Goal: Task Accomplishment & Management: Manage account settings

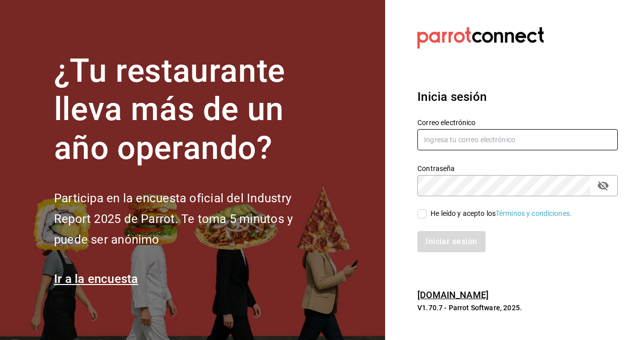
type input "[PERSON_NAME][EMAIL_ADDRESS][PERSON_NAME][DOMAIN_NAME]"
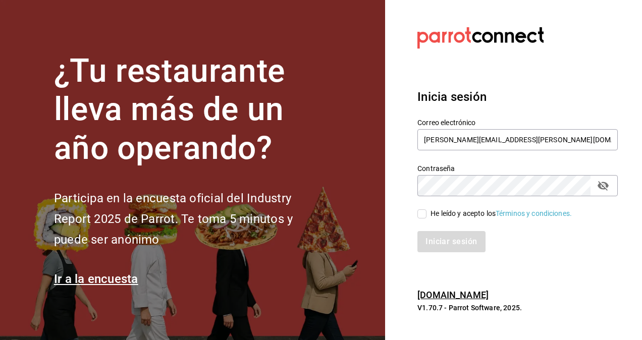
click at [422, 214] on input "He leído y acepto los Términos y condiciones." at bounding box center [421, 213] width 9 height 9
checkbox input "true"
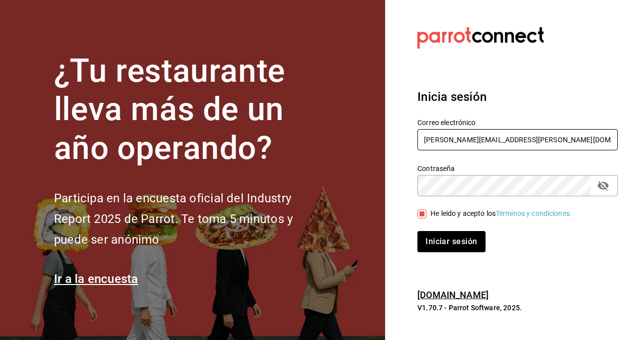
drag, startPoint x: 554, startPoint y: 135, endPoint x: 396, endPoint y: 129, distance: 158.5
click at [396, 129] on section "Datos incorrectos. Verifica que tu Correo o Contraseña estén bien escritos. Ini…" at bounding box center [513, 170] width 257 height 340
drag, startPoint x: 546, startPoint y: 143, endPoint x: 391, endPoint y: 141, distance: 154.4
click at [391, 141] on section "Datos incorrectos. Verifica que tu Correo o Contraseña estén bien escritos. Ini…" at bounding box center [513, 170] width 257 height 340
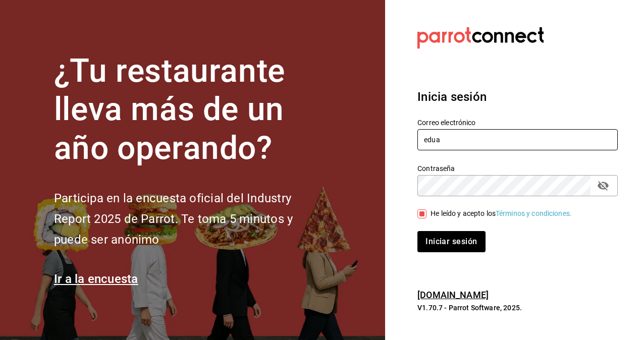
type input "eduardo.robles@grupocosteno.com"
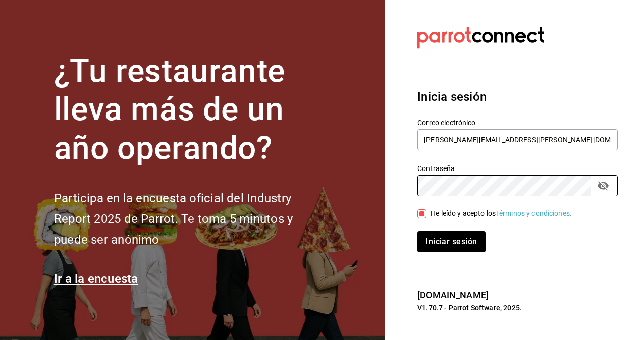
click at [311, 157] on div "¿Tu restaurante lleva más de un año operando? Participa en la encuesta oficial …" at bounding box center [321, 170] width 642 height 340
click at [417, 231] on button "Iniciar sesión" at bounding box center [451, 241] width 68 height 21
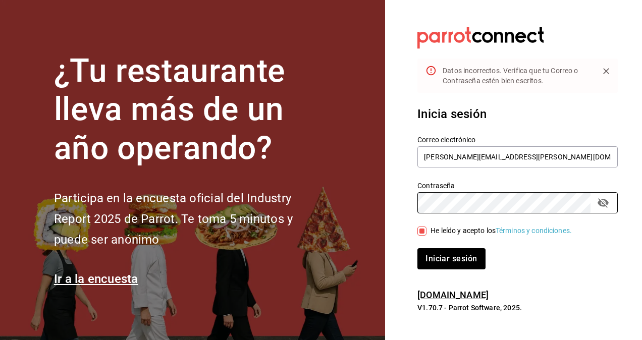
click at [327, 189] on div "¿Tu restaurante lleva más de un año operando? Participa en la encuesta oficial …" at bounding box center [321, 170] width 642 height 340
click at [417, 248] on button "Iniciar sesión" at bounding box center [451, 258] width 68 height 21
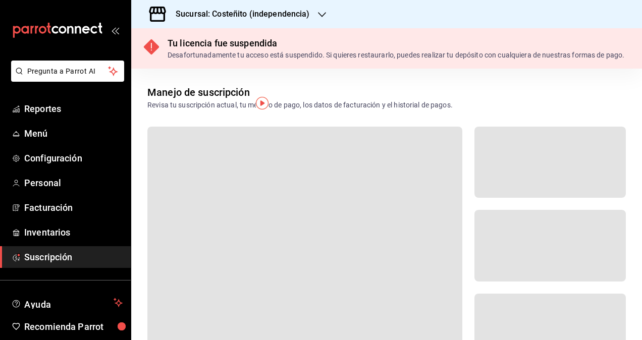
click at [319, 12] on icon "button" at bounding box center [322, 15] width 8 height 8
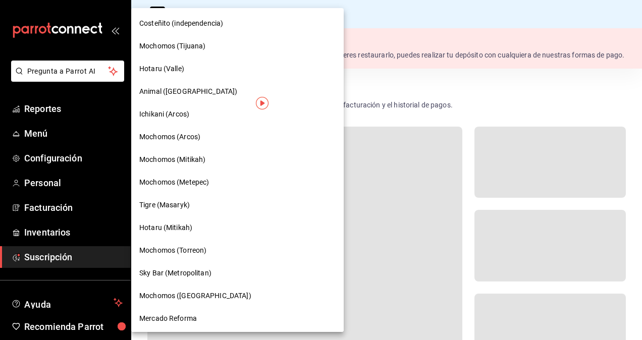
click at [177, 51] on div "Mochomos (Tijuana)" at bounding box center [237, 46] width 212 height 23
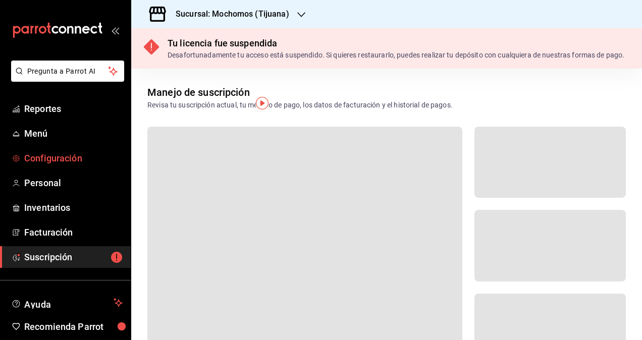
click at [30, 158] on span "Configuración" at bounding box center [73, 158] width 98 height 14
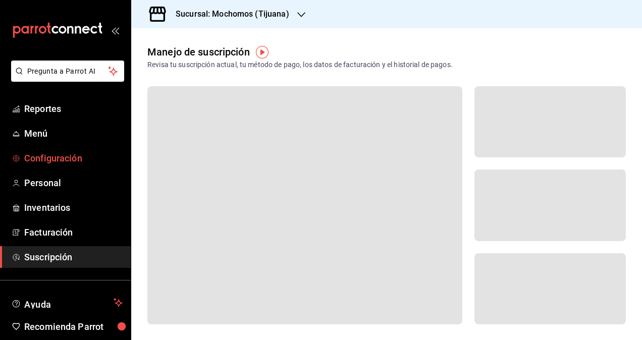
click at [77, 151] on span "Configuración" at bounding box center [73, 158] width 98 height 14
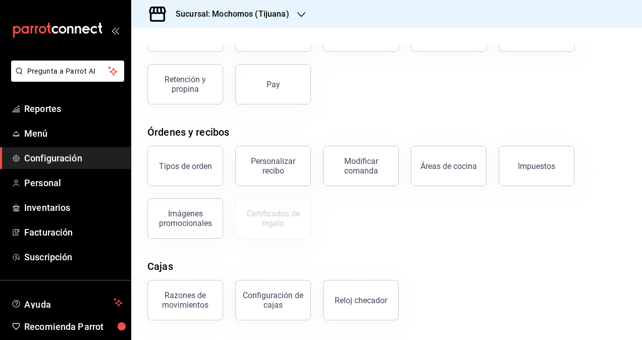
scroll to position [172, 0]
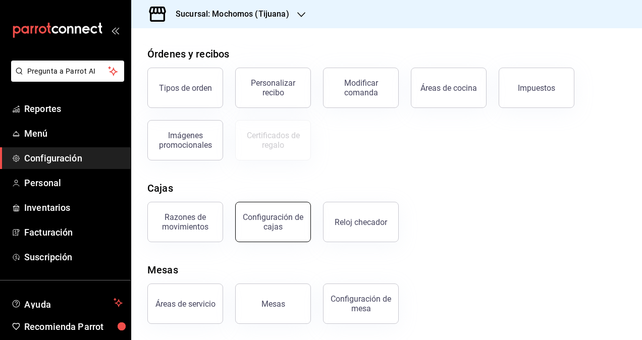
click at [275, 220] on div "Configuración de cajas" at bounding box center [273, 221] width 63 height 19
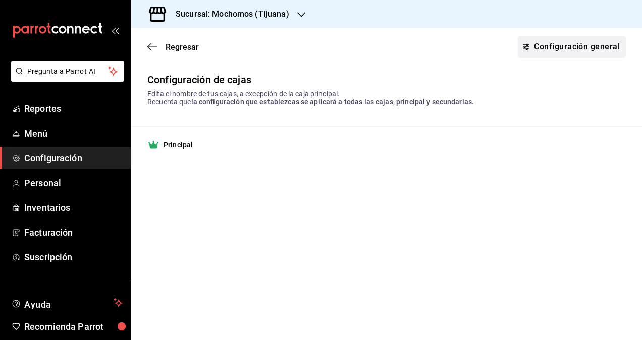
click at [548, 42] on link "Configuración general" at bounding box center [572, 46] width 108 height 21
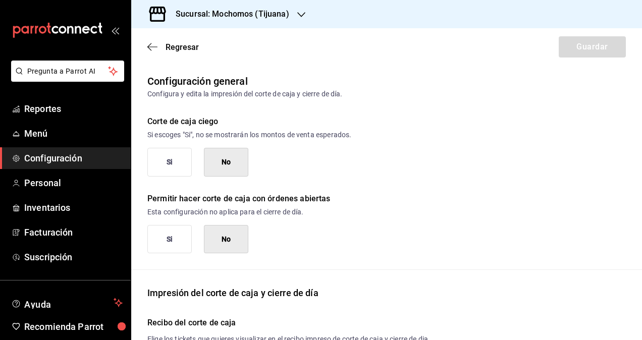
click at [170, 167] on button "Si" at bounding box center [169, 162] width 44 height 29
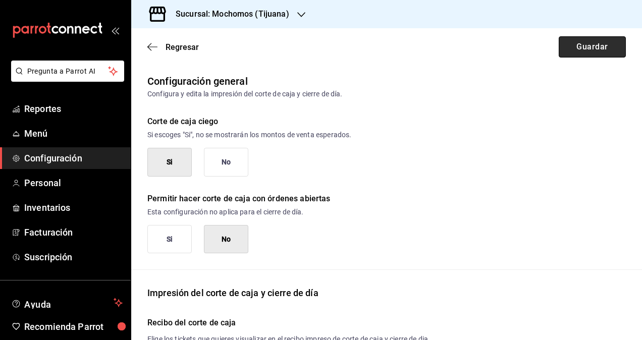
click at [573, 47] on button "Guardar" at bounding box center [591, 46] width 67 height 21
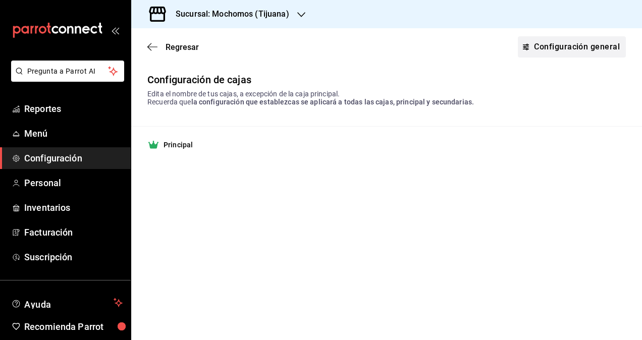
click at [538, 53] on link "Configuración general" at bounding box center [572, 46] width 108 height 21
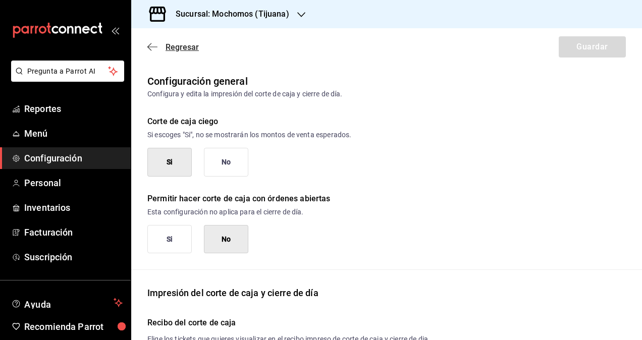
click at [160, 47] on span "Regresar" at bounding box center [172, 47] width 51 height 10
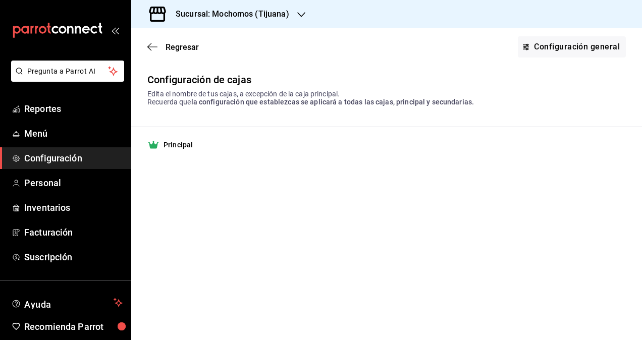
click at [295, 11] on div "Sucursal: Mochomos (Tijuana)" at bounding box center [224, 14] width 170 height 28
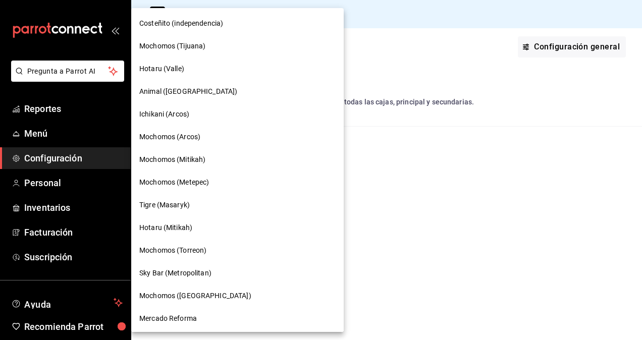
click at [164, 66] on span "Hotaru (Valle)" at bounding box center [161, 69] width 45 height 11
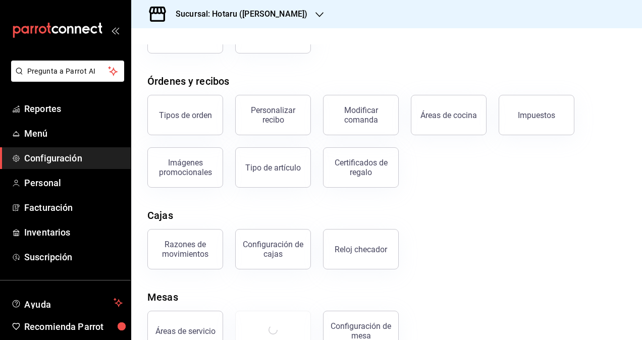
scroll to position [146, 0]
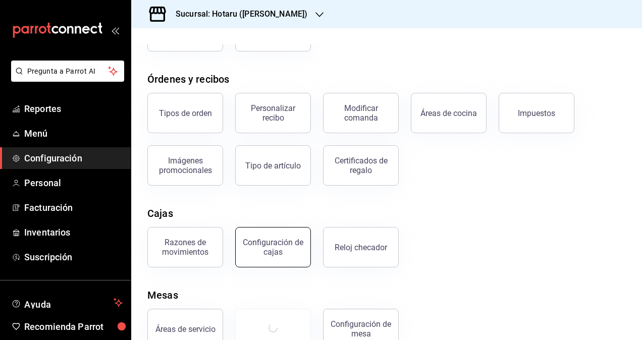
click at [284, 248] on div "Configuración de cajas" at bounding box center [273, 247] width 63 height 19
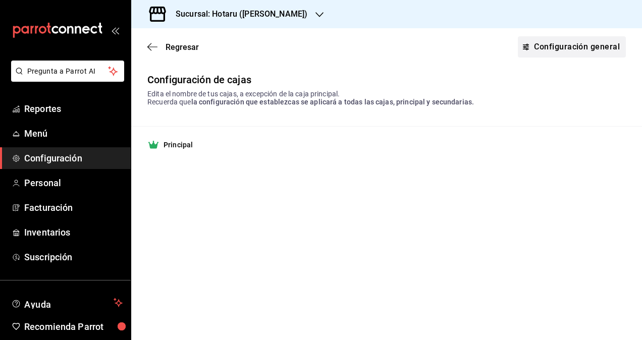
click at [541, 45] on link "Configuración general" at bounding box center [572, 46] width 108 height 21
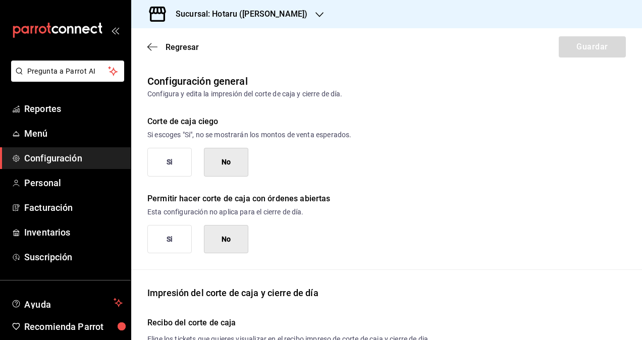
click at [151, 167] on button "Si" at bounding box center [169, 162] width 44 height 29
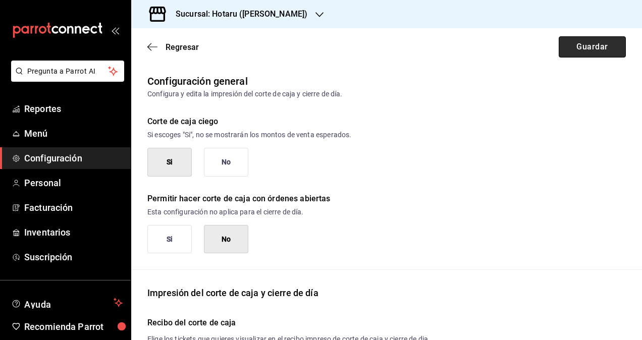
click at [567, 49] on button "Guardar" at bounding box center [591, 46] width 67 height 21
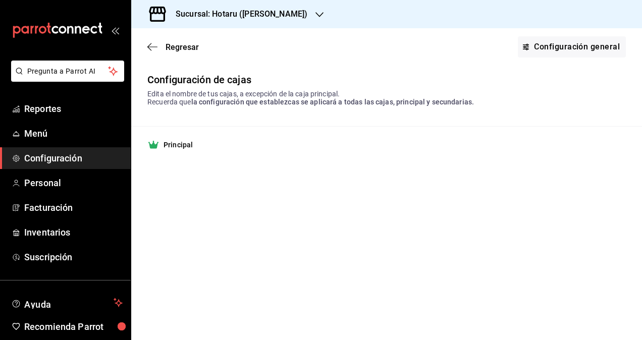
click at [280, 14] on div "Sucursal: Hotaru ([PERSON_NAME])" at bounding box center [233, 14] width 188 height 28
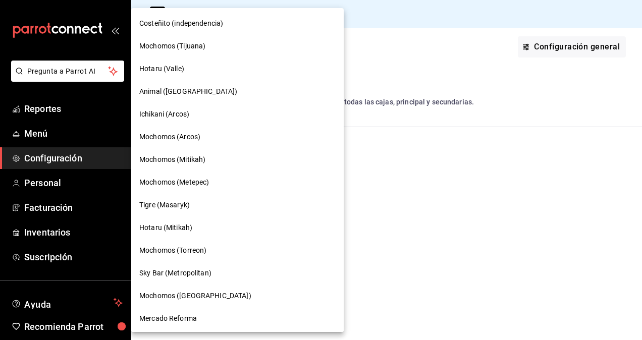
click at [182, 91] on span "Animal ([GEOGRAPHIC_DATA])" at bounding box center [188, 91] width 98 height 11
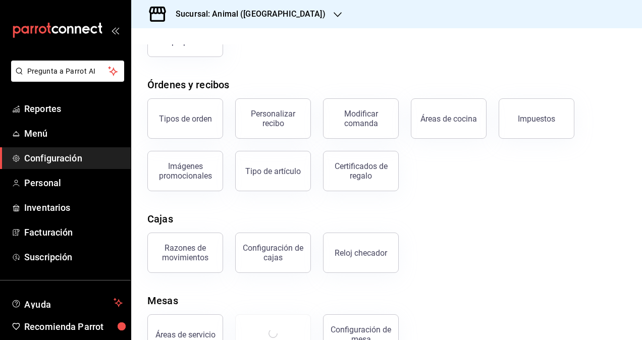
scroll to position [140, 0]
click at [275, 250] on div "Configuración de cajas" at bounding box center [273, 253] width 63 height 19
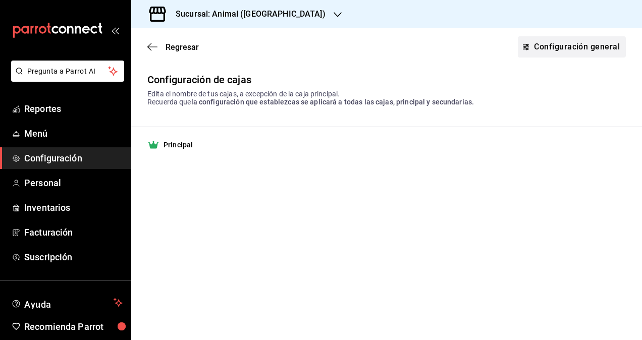
click at [544, 44] on link "Configuración general" at bounding box center [572, 46] width 108 height 21
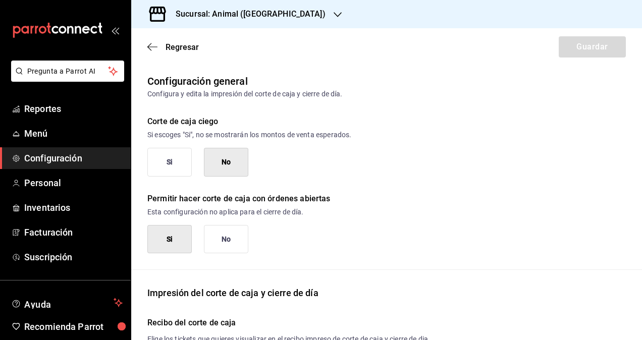
click at [174, 160] on button "Si" at bounding box center [169, 162] width 44 height 29
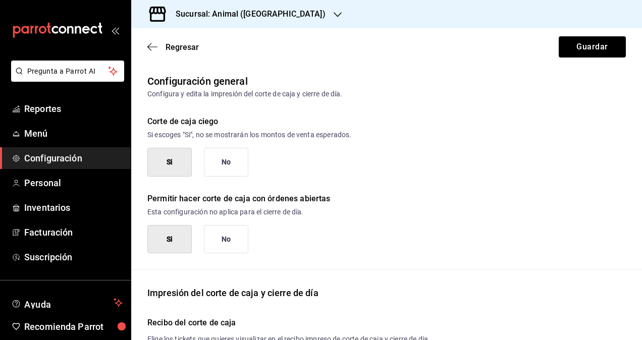
click at [237, 160] on button "No" at bounding box center [226, 162] width 44 height 29
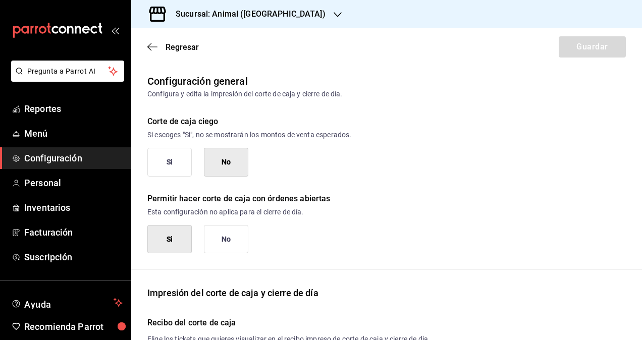
type button "0"
click at [181, 155] on button "Si" at bounding box center [169, 162] width 44 height 29
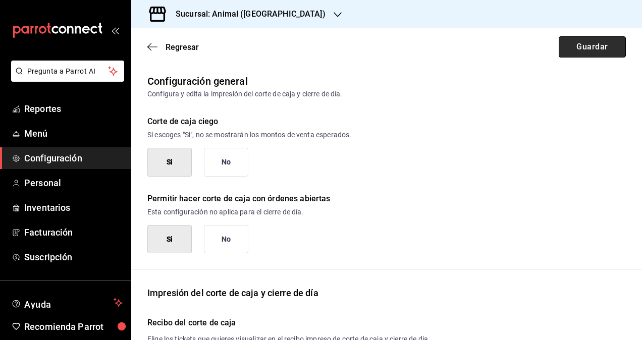
click at [575, 45] on button "Guardar" at bounding box center [591, 46] width 67 height 21
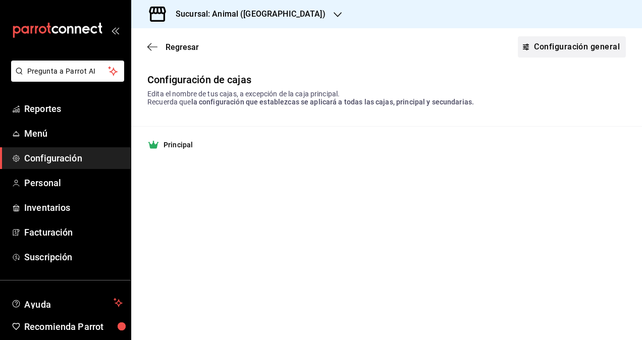
click at [561, 42] on link "Configuración general" at bounding box center [572, 46] width 108 height 21
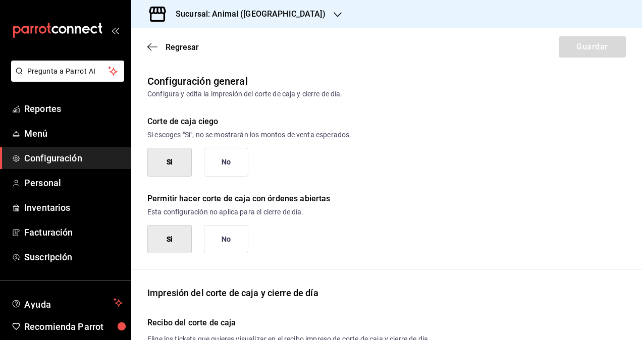
click at [234, 165] on button "No" at bounding box center [226, 162] width 44 height 29
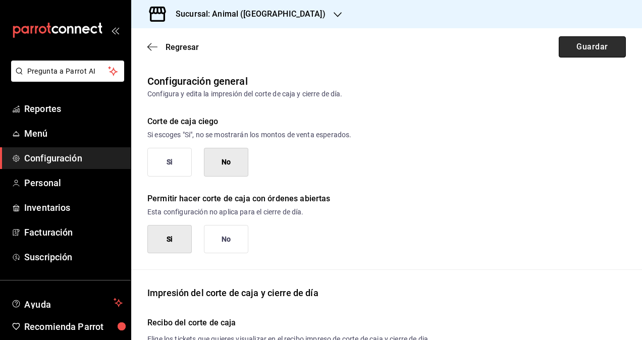
click at [575, 48] on button "Guardar" at bounding box center [591, 46] width 67 height 21
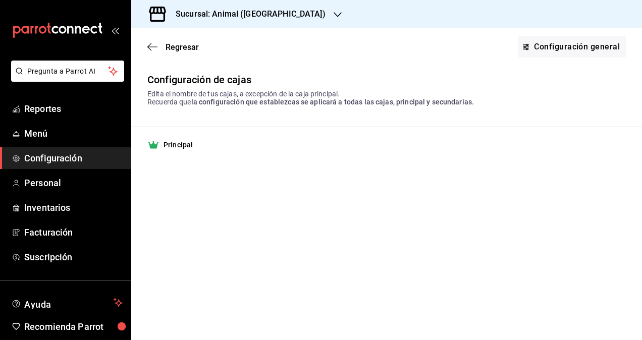
click at [333, 12] on icon "button" at bounding box center [337, 15] width 8 height 8
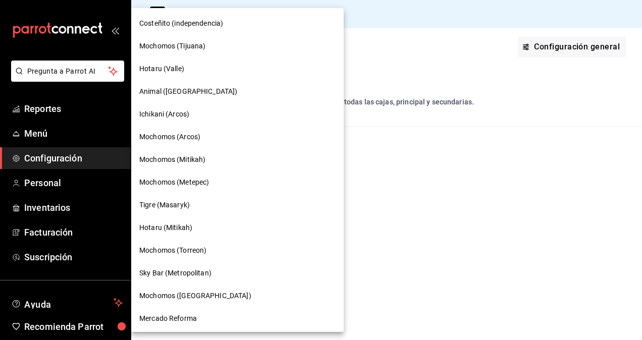
click at [176, 41] on span "Mochomos (Tijuana)" at bounding box center [172, 46] width 66 height 11
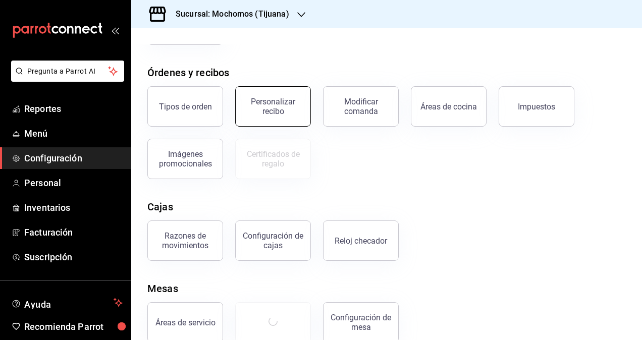
scroll to position [172, 0]
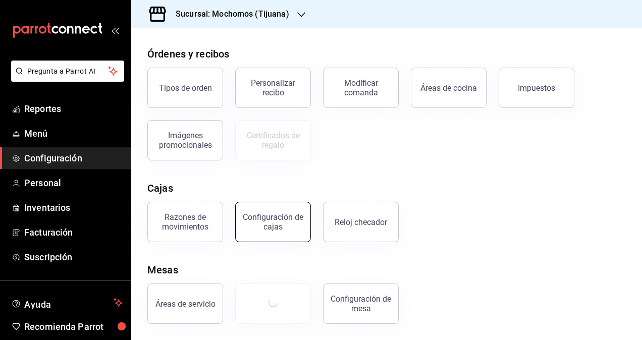
click at [263, 219] on div "Configuración de cajas" at bounding box center [273, 221] width 63 height 19
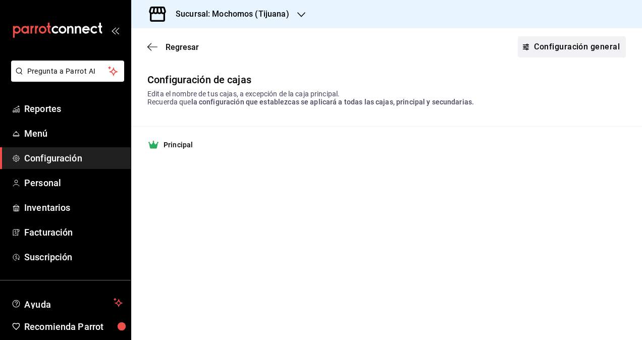
click at [541, 53] on link "Configuración general" at bounding box center [572, 46] width 108 height 21
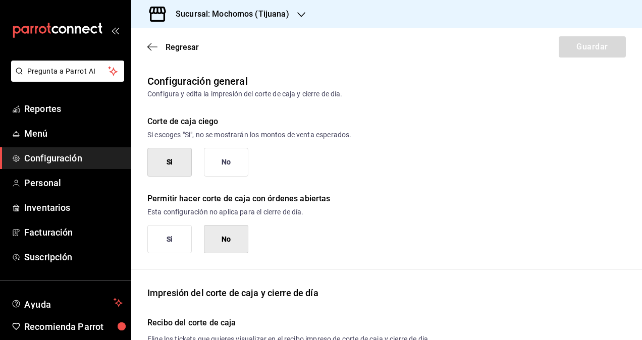
click at [235, 170] on button "No" at bounding box center [226, 162] width 44 height 29
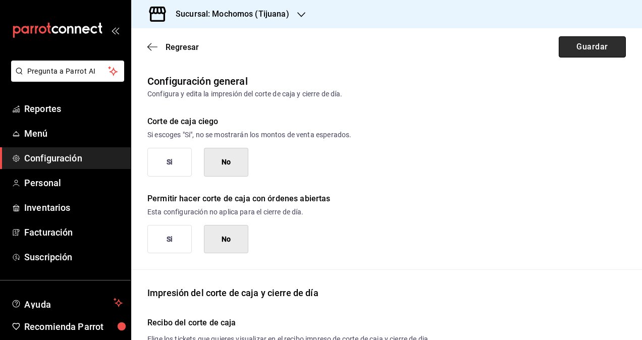
click at [567, 44] on button "Guardar" at bounding box center [591, 46] width 67 height 21
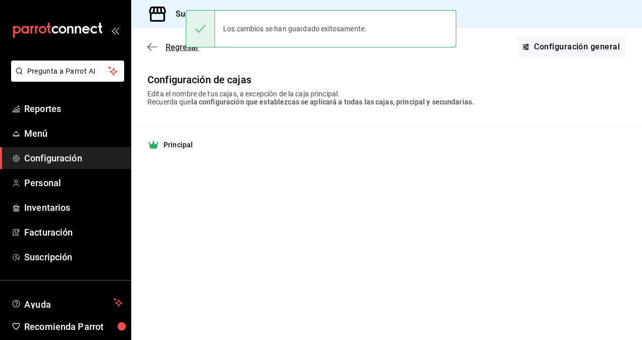
click at [147, 44] on icon "button" at bounding box center [152, 46] width 10 height 9
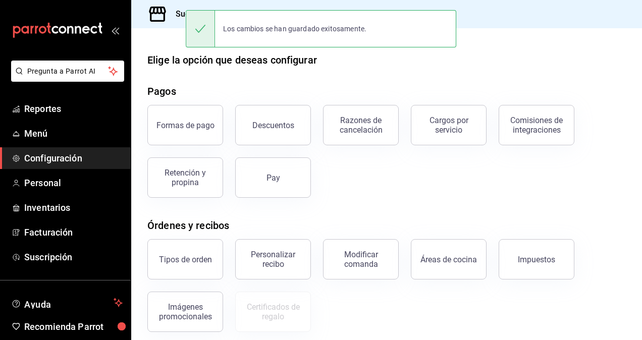
click at [162, 40] on div at bounding box center [386, 36] width 511 height 16
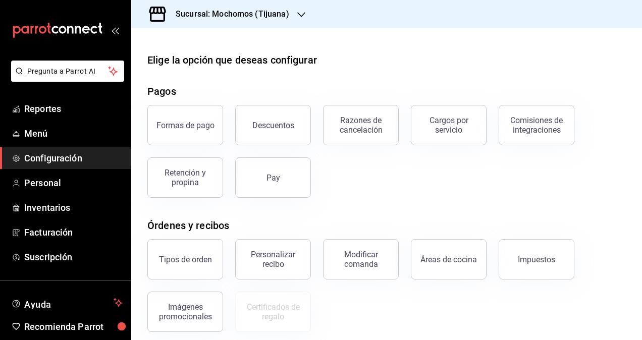
click at [302, 17] on icon "button" at bounding box center [301, 15] width 8 height 8
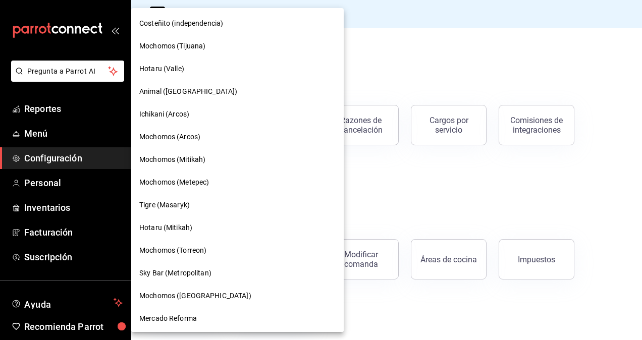
click at [161, 70] on span "Hotaru (Valle)" at bounding box center [161, 69] width 45 height 11
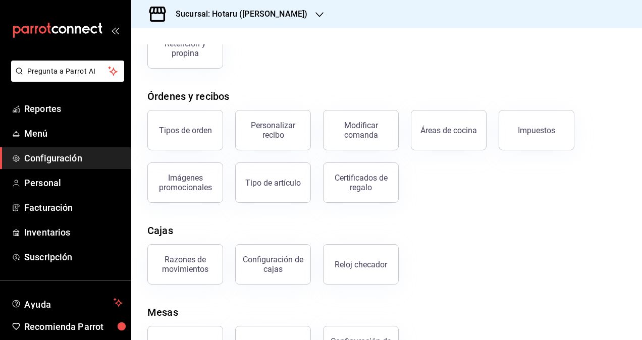
scroll to position [124, 0]
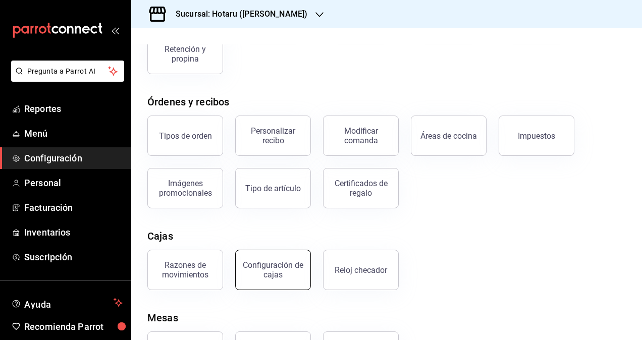
click at [278, 265] on div "Configuración de cajas" at bounding box center [273, 269] width 63 height 19
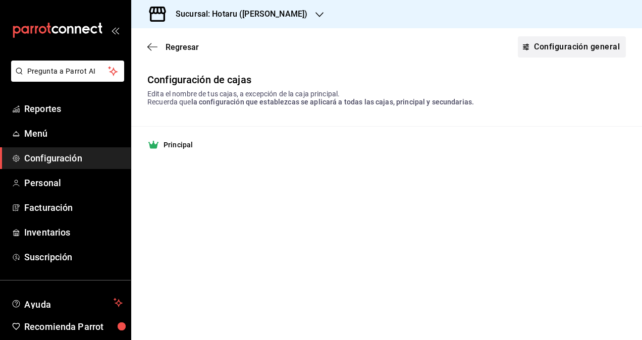
click at [550, 39] on link "Configuración general" at bounding box center [572, 46] width 108 height 21
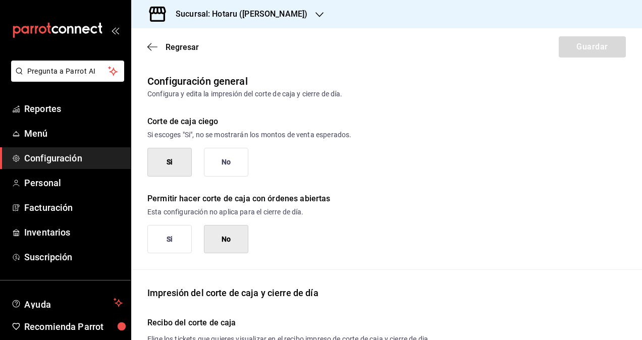
click at [219, 173] on button "No" at bounding box center [226, 162] width 44 height 29
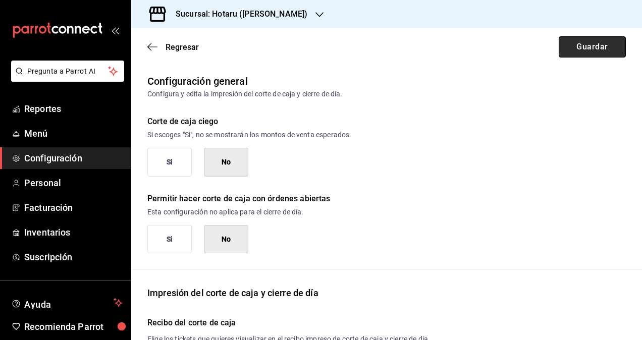
click at [581, 50] on button "Guardar" at bounding box center [591, 46] width 67 height 21
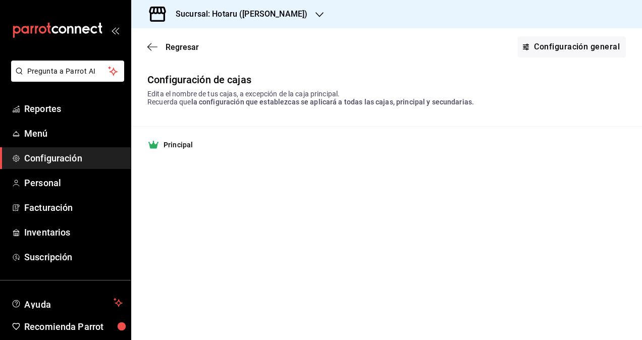
click at [263, 9] on div "Sucursal: Hotaru ([PERSON_NAME])" at bounding box center [233, 14] width 188 height 28
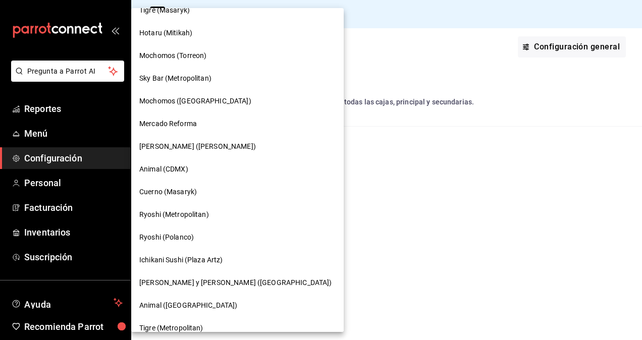
scroll to position [195, 0]
click at [191, 170] on div "Animal (CDMX)" at bounding box center [237, 168] width 196 height 11
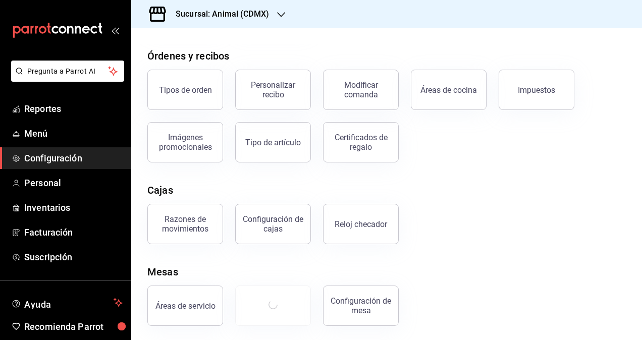
scroll to position [172, 0]
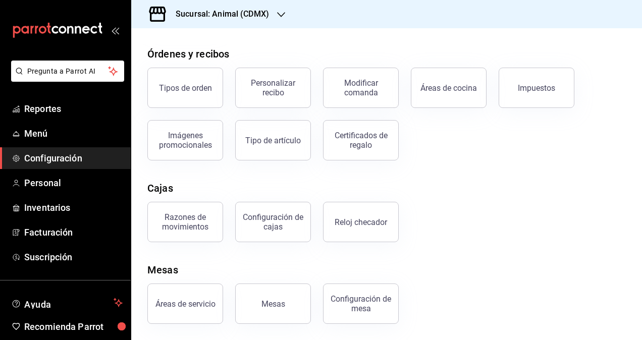
click at [283, 17] on icon "button" at bounding box center [281, 15] width 8 height 8
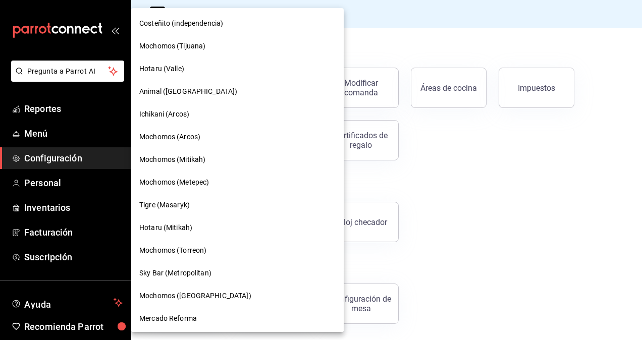
click at [346, 28] on div at bounding box center [321, 170] width 642 height 340
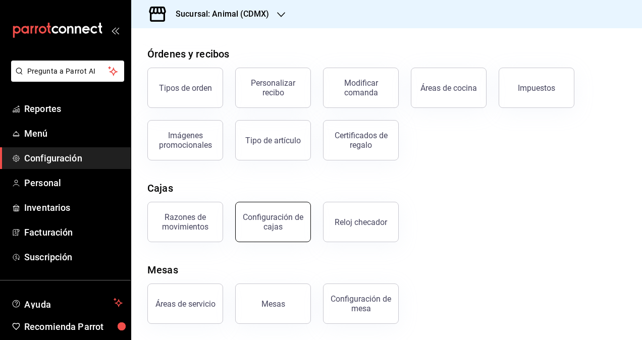
click at [273, 217] on div "Configuración de cajas" at bounding box center [273, 221] width 63 height 19
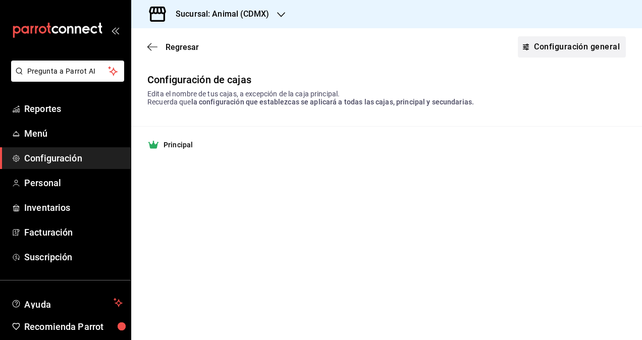
click at [582, 47] on link "Configuración general" at bounding box center [572, 46] width 108 height 21
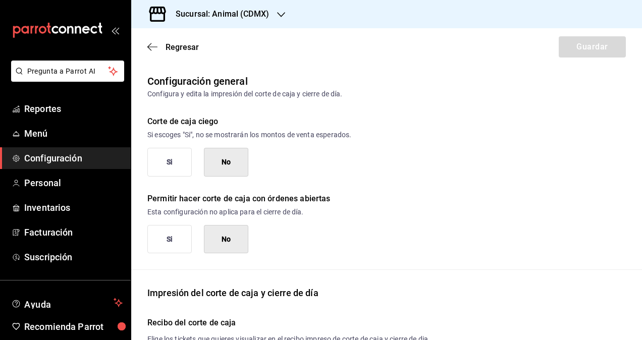
click at [156, 163] on button "Si" at bounding box center [169, 162] width 44 height 29
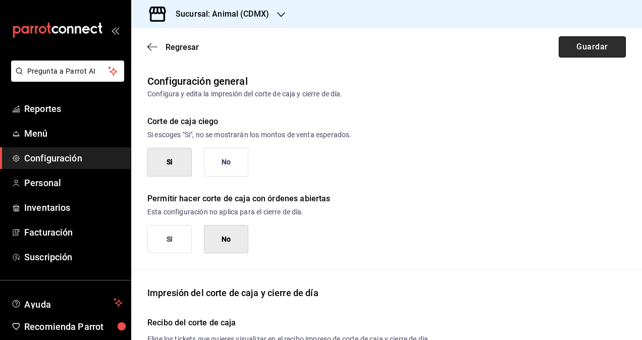
click at [575, 54] on button "Guardar" at bounding box center [591, 46] width 67 height 21
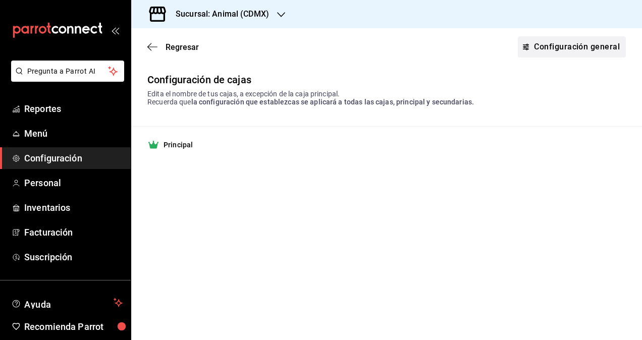
click at [555, 47] on link "Configuración general" at bounding box center [572, 46] width 108 height 21
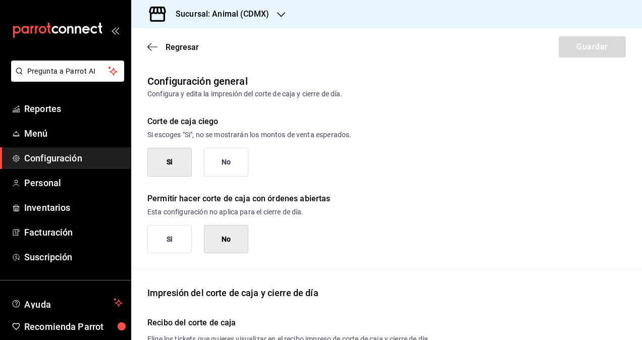
click at [146, 43] on div "Regresar Guardar" at bounding box center [386, 46] width 511 height 37
click at [153, 49] on icon "button" at bounding box center [152, 46] width 10 height 9
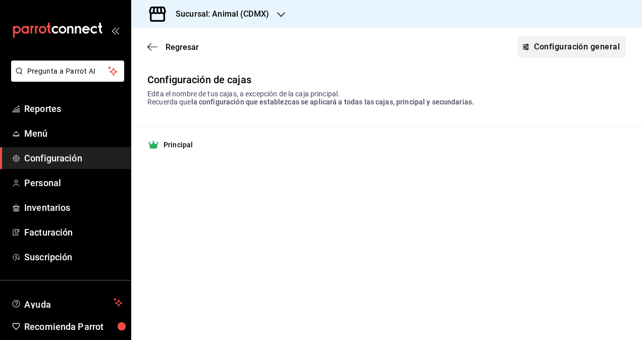
click at [551, 44] on link "Configuración general" at bounding box center [572, 46] width 108 height 21
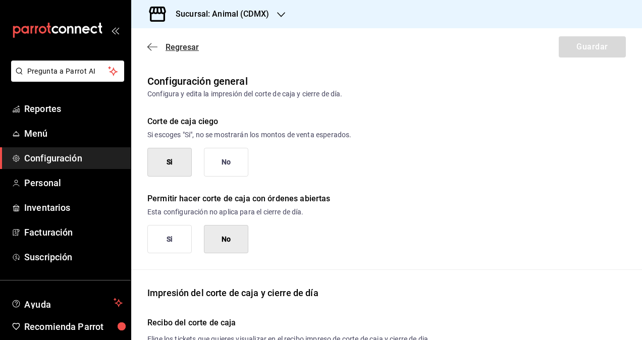
click at [152, 44] on icon "button" at bounding box center [152, 46] width 10 height 9
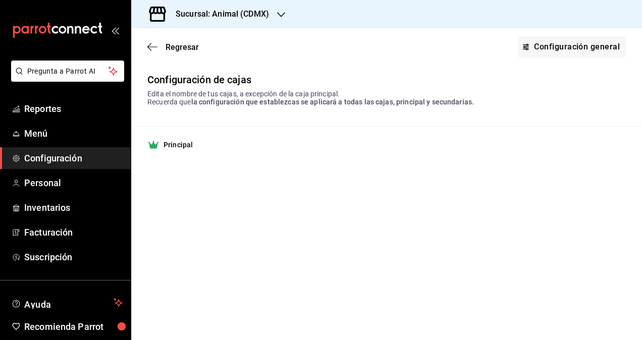
click at [281, 20] on div "Sucursal: Animal (CDMX)" at bounding box center [214, 14] width 150 height 28
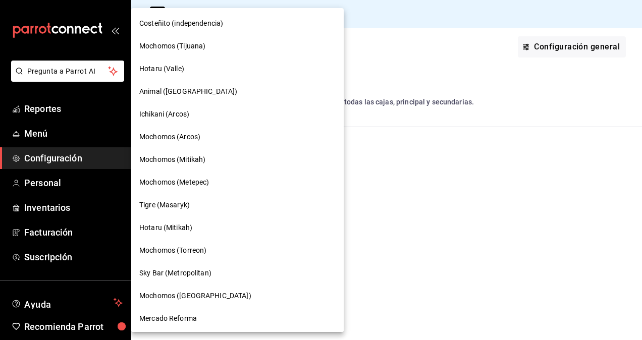
click at [198, 95] on div "Animal ([GEOGRAPHIC_DATA])" at bounding box center [237, 91] width 196 height 11
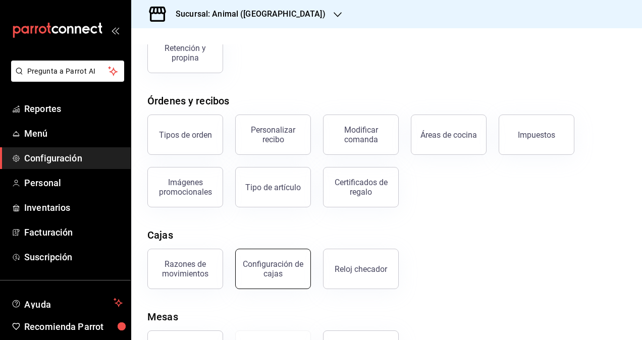
scroll to position [172, 0]
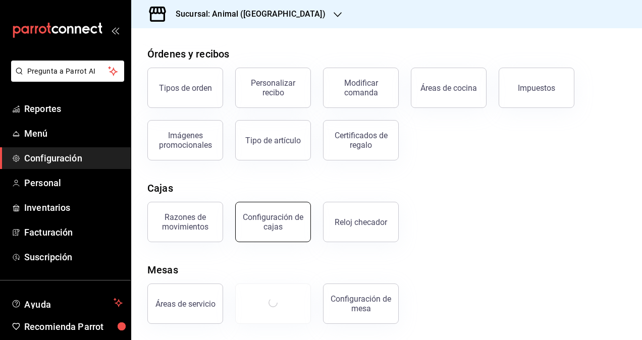
click at [277, 230] on div "Configuración de cajas" at bounding box center [273, 221] width 63 height 19
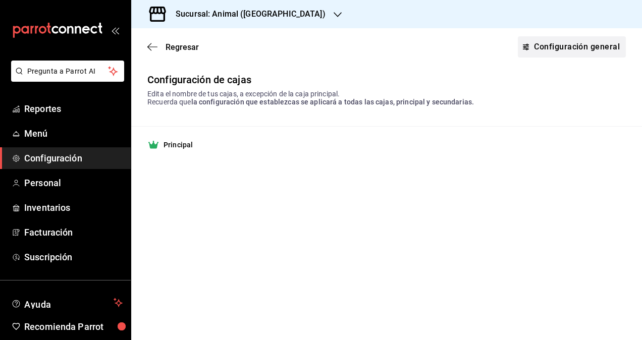
click at [543, 45] on link "Configuración general" at bounding box center [572, 46] width 108 height 21
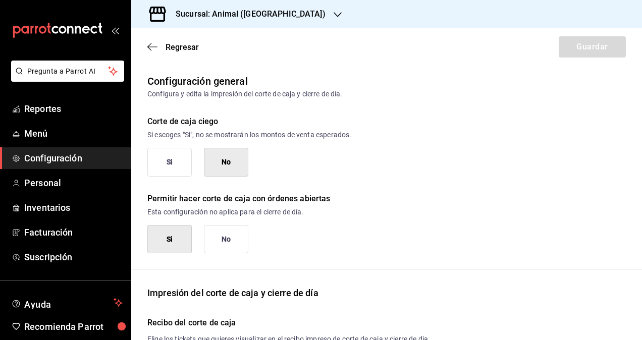
click at [176, 175] on button "Si" at bounding box center [169, 162] width 44 height 29
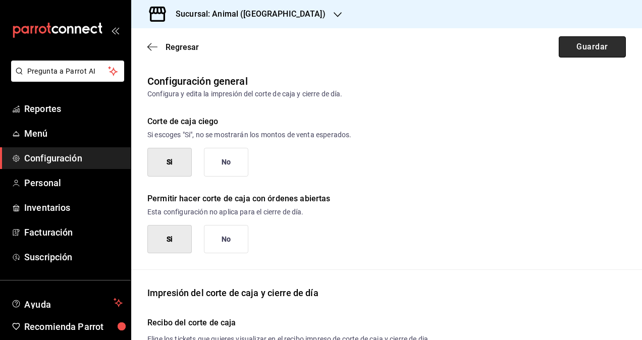
click at [595, 51] on button "Guardar" at bounding box center [591, 46] width 67 height 21
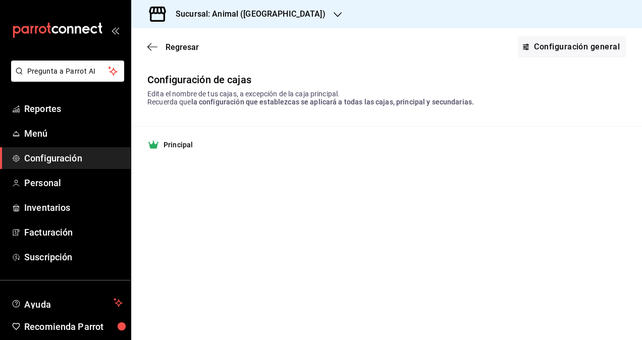
click at [333, 13] on icon "button" at bounding box center [337, 15] width 8 height 8
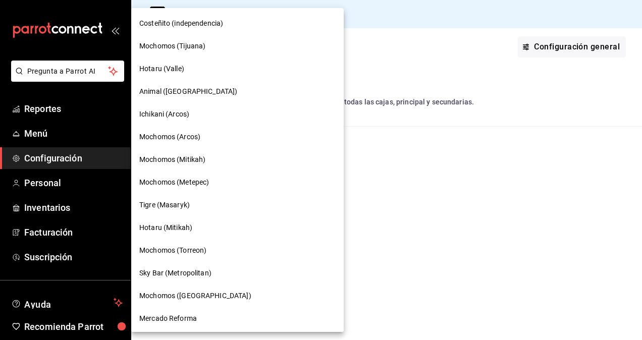
click at [330, 23] on div at bounding box center [321, 170] width 642 height 340
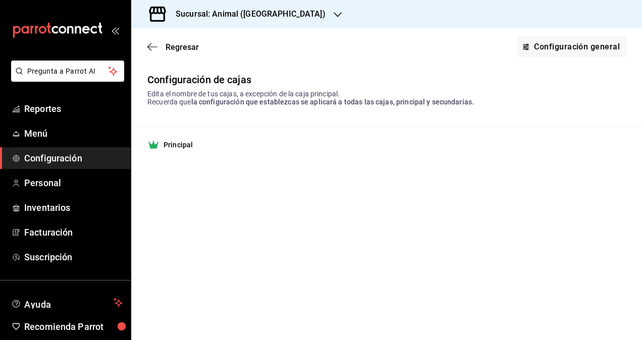
click at [333, 13] on icon "button" at bounding box center [337, 15] width 8 height 8
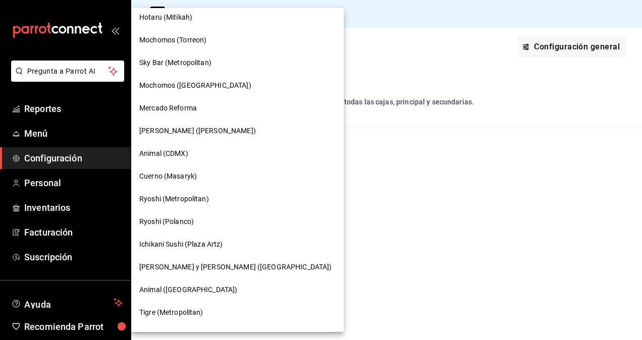
scroll to position [247, 0]
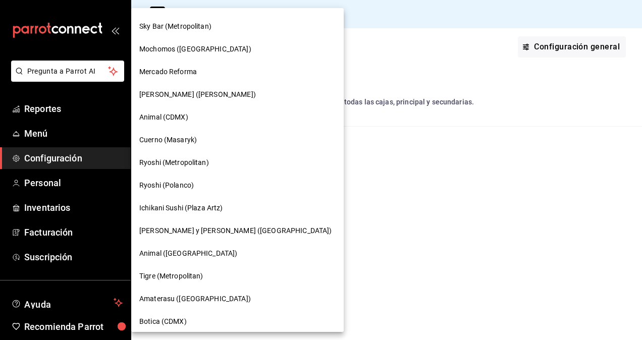
click at [185, 136] on span "Cuerno (Masaryk)" at bounding box center [168, 140] width 58 height 11
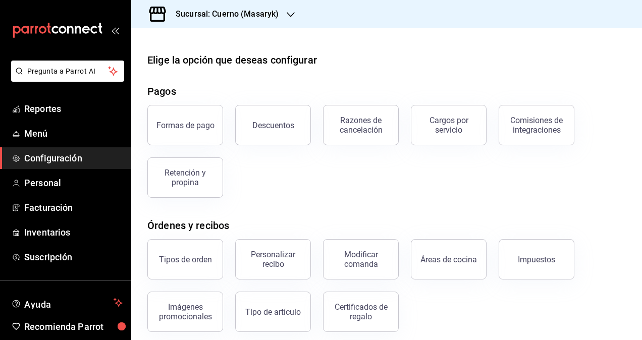
click at [291, 20] on div "Sucursal: Cuerno (Masaryk)" at bounding box center [218, 14] width 159 height 28
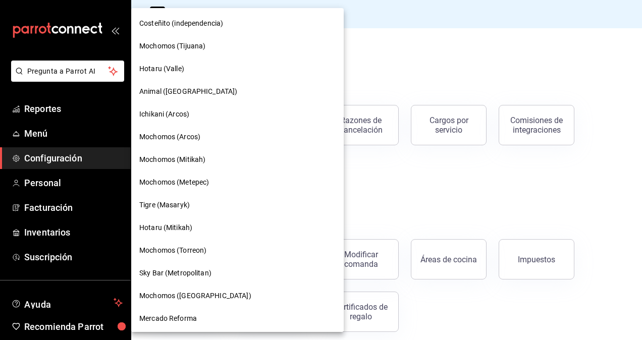
click at [356, 43] on div at bounding box center [321, 170] width 642 height 340
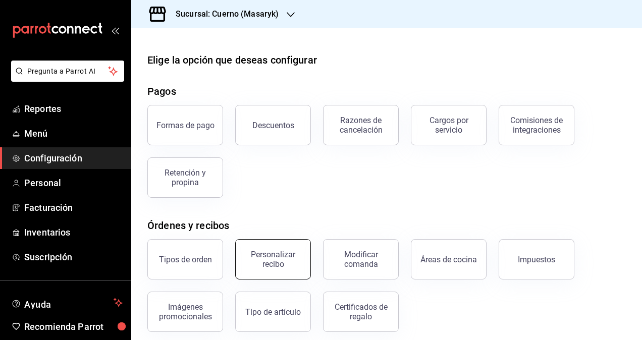
scroll to position [140, 0]
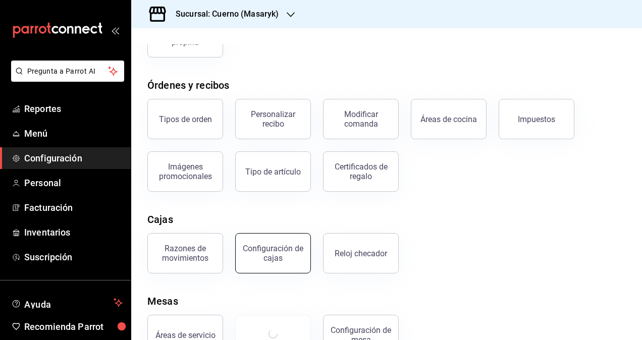
click at [275, 247] on div "Configuración de cajas" at bounding box center [273, 253] width 63 height 19
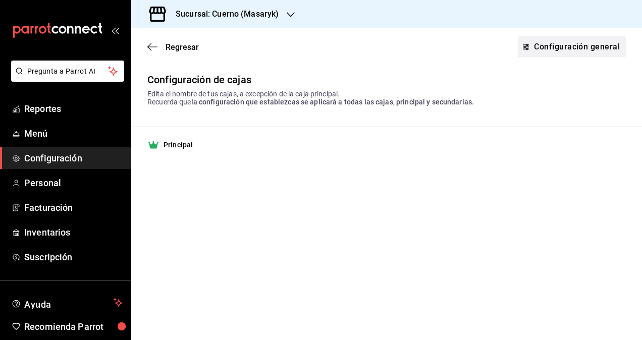
click at [544, 43] on link "Configuración general" at bounding box center [572, 46] width 108 height 21
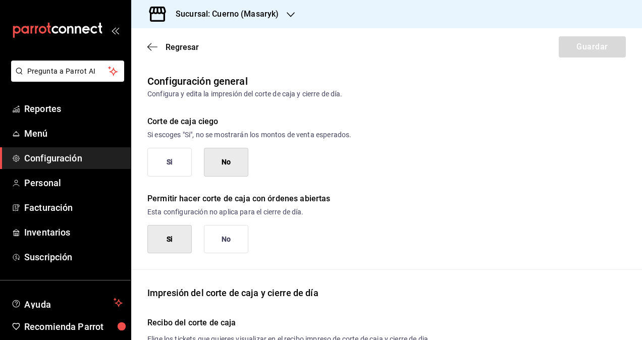
click at [174, 168] on button "Si" at bounding box center [169, 162] width 44 height 29
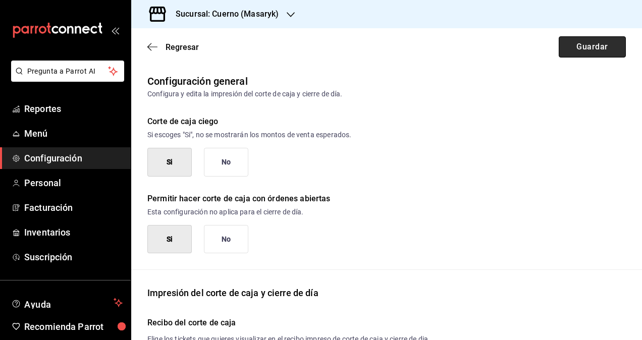
click at [588, 43] on button "Guardar" at bounding box center [591, 46] width 67 height 21
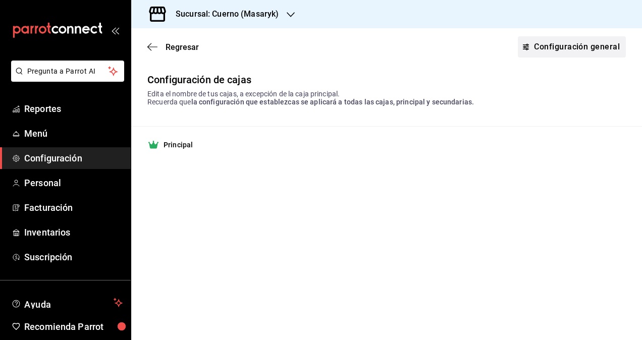
click at [547, 52] on link "Configuración general" at bounding box center [572, 46] width 108 height 21
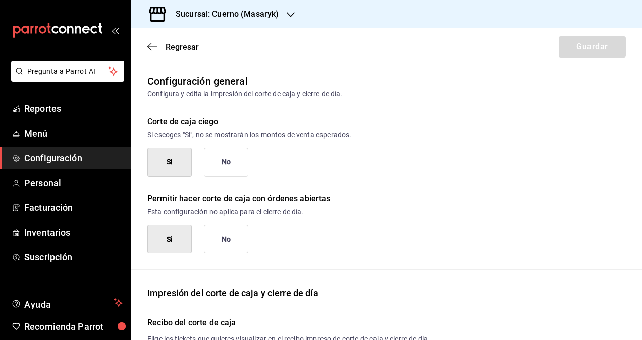
click at [224, 170] on button "No" at bounding box center [226, 162] width 44 height 29
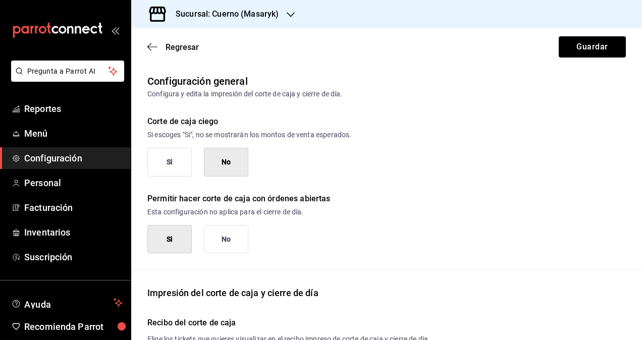
type button "0"
click at [175, 171] on button "Si" at bounding box center [169, 162] width 44 height 29
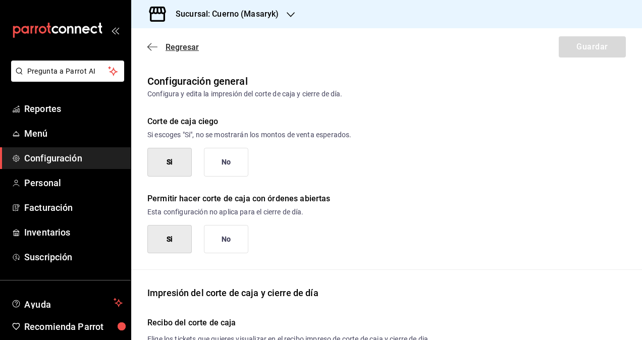
click at [150, 45] on icon "button" at bounding box center [152, 46] width 10 height 9
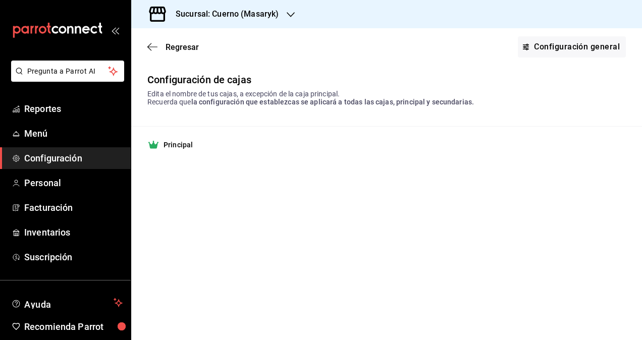
click at [290, 22] on div "Sucursal: Cuerno (Masaryk)" at bounding box center [218, 14] width 159 height 28
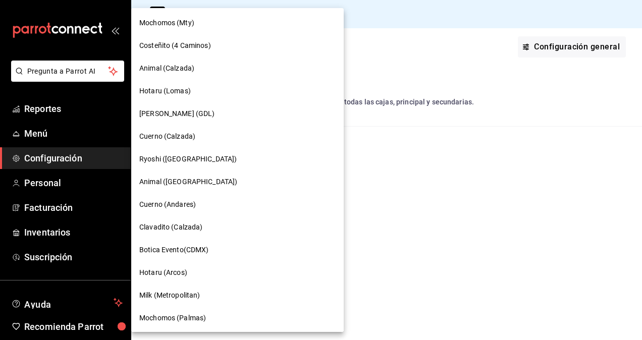
scroll to position [660, 0]
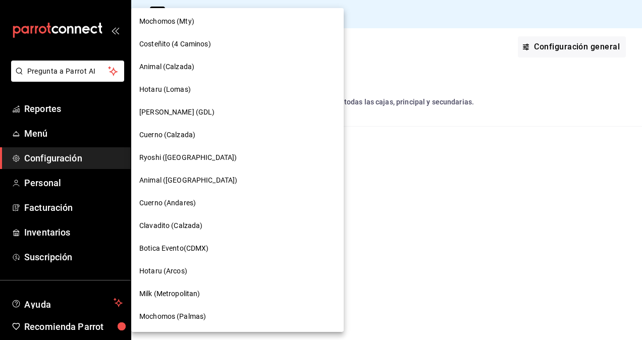
click at [174, 316] on span "Mochomos (Palmas)" at bounding box center [172, 316] width 67 height 11
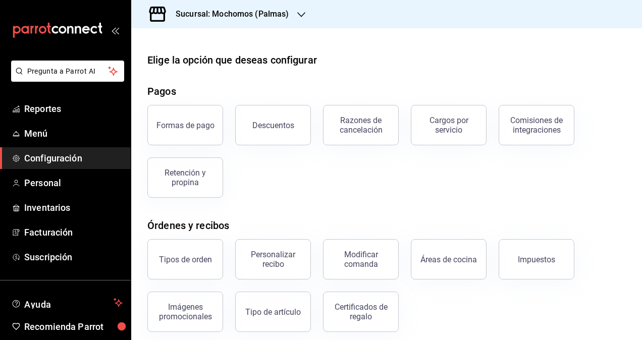
click at [446, 312] on div "Tipos de orden Personalizar recibo Modificar comanda Áreas de cocina Impuestos …" at bounding box center [380, 279] width 490 height 105
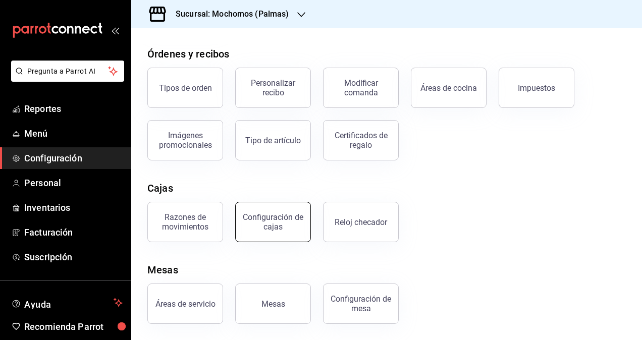
click at [279, 214] on div "Configuración de cajas" at bounding box center [273, 221] width 63 height 19
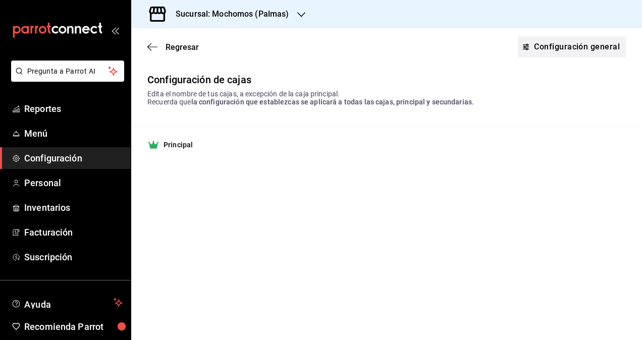
click at [543, 44] on link "Configuración general" at bounding box center [572, 46] width 108 height 21
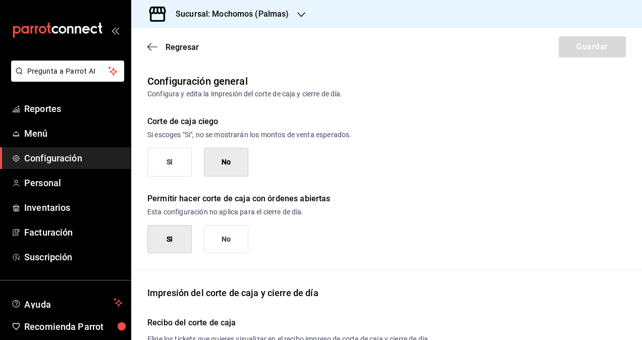
click at [177, 168] on button "Si" at bounding box center [169, 162] width 44 height 29
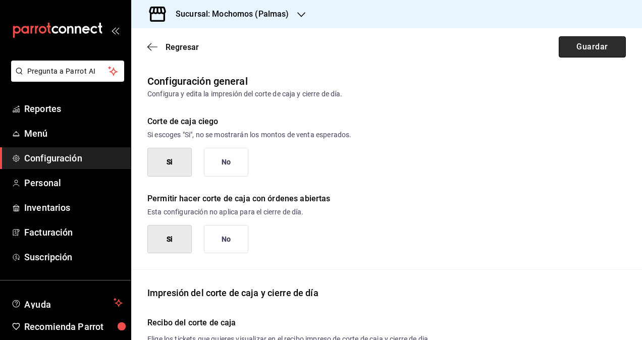
click at [583, 44] on button "Guardar" at bounding box center [591, 46] width 67 height 21
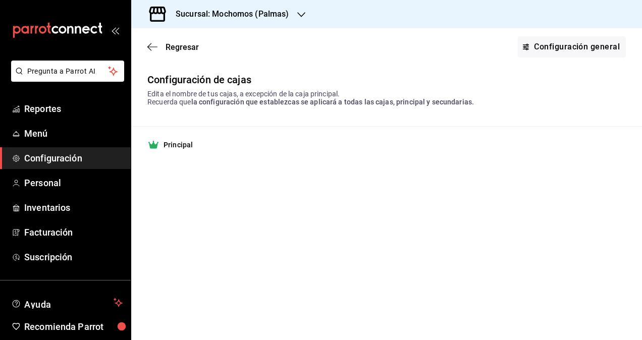
click at [295, 18] on div "Sucursal: Mochomos (Palmas)" at bounding box center [224, 14] width 170 height 28
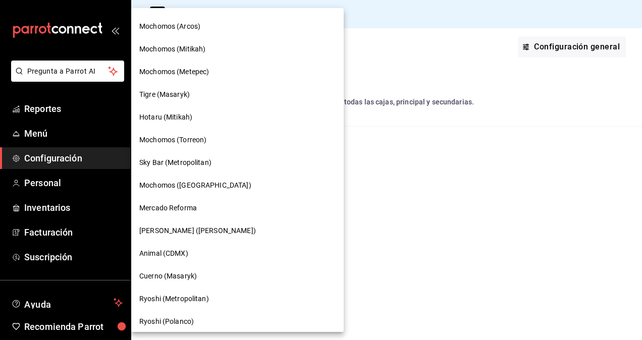
scroll to position [110, 0]
click at [165, 211] on span "Mercado Reforma" at bounding box center [168, 208] width 58 height 11
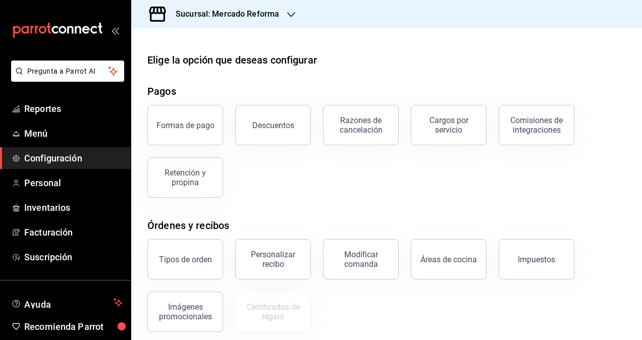
scroll to position [172, 0]
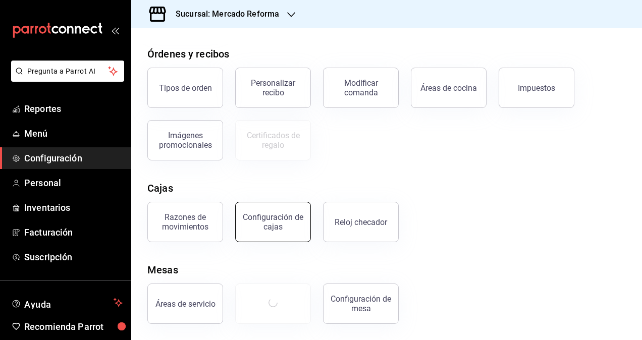
click at [267, 211] on button "Configuración de cajas" at bounding box center [273, 222] width 76 height 40
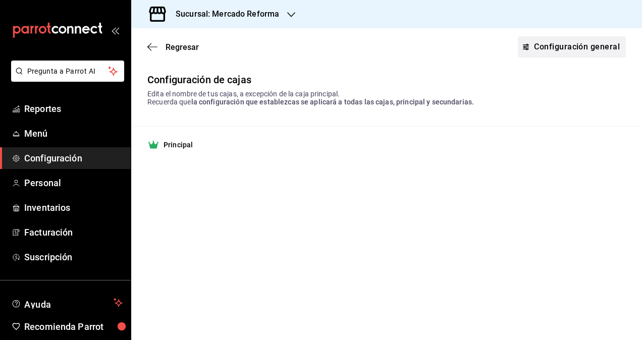
click at [547, 41] on link "Configuración general" at bounding box center [572, 46] width 108 height 21
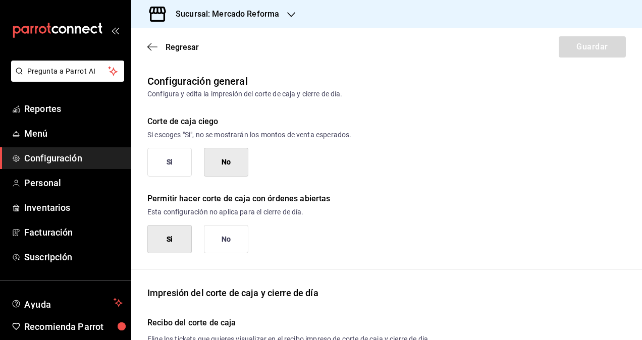
click at [172, 163] on button "Si" at bounding box center [169, 162] width 44 height 29
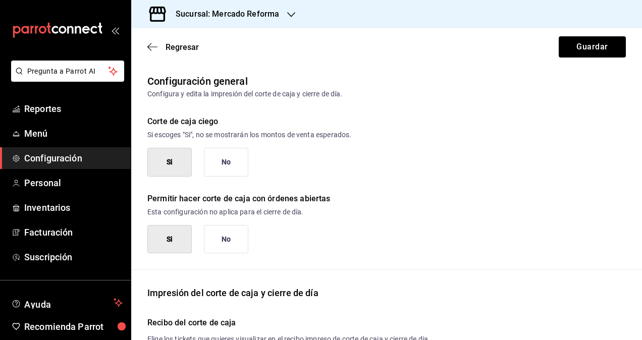
click at [219, 164] on button "No" at bounding box center [226, 162] width 44 height 29
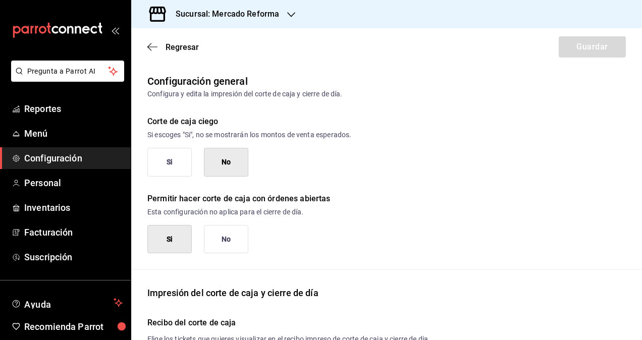
type button "0"
click at [164, 156] on button "Si" at bounding box center [169, 162] width 44 height 29
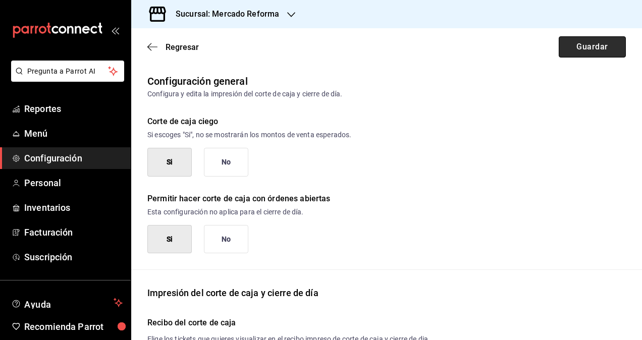
click at [579, 36] on button "Guardar" at bounding box center [591, 46] width 67 height 21
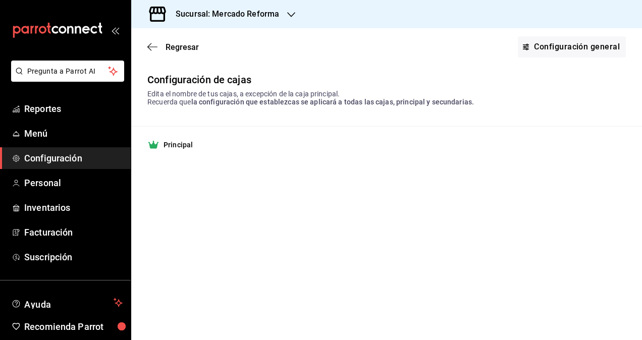
click at [289, 13] on icon "button" at bounding box center [291, 15] width 8 height 8
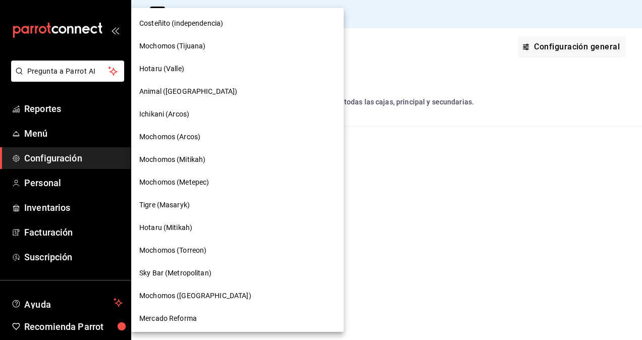
click at [174, 44] on span "Mochomos (Tijuana)" at bounding box center [172, 46] width 66 height 11
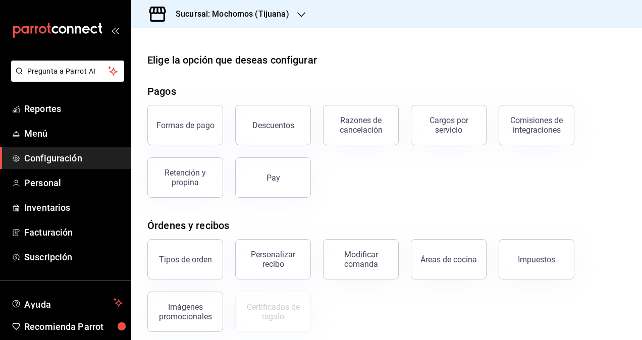
click at [300, 15] on icon "button" at bounding box center [301, 14] width 8 height 5
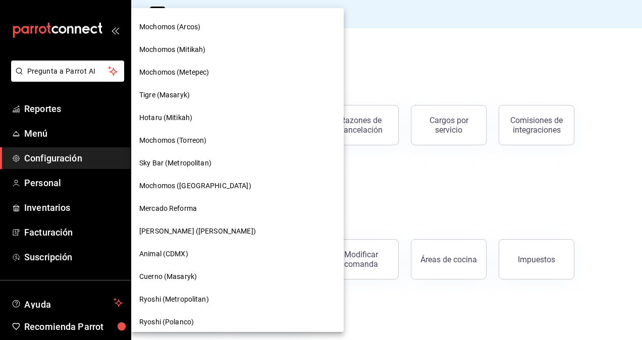
scroll to position [111, 0]
click at [197, 186] on span "Mochomos ([GEOGRAPHIC_DATA])" at bounding box center [195, 185] width 112 height 11
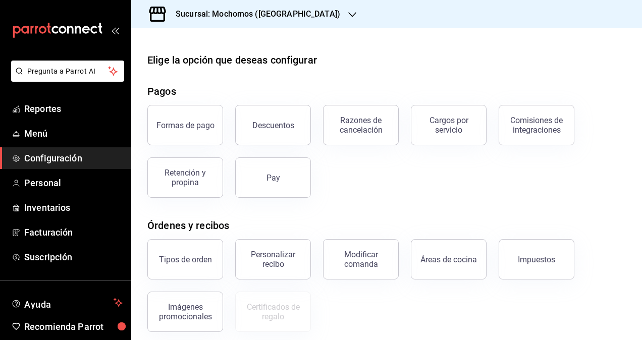
scroll to position [172, 0]
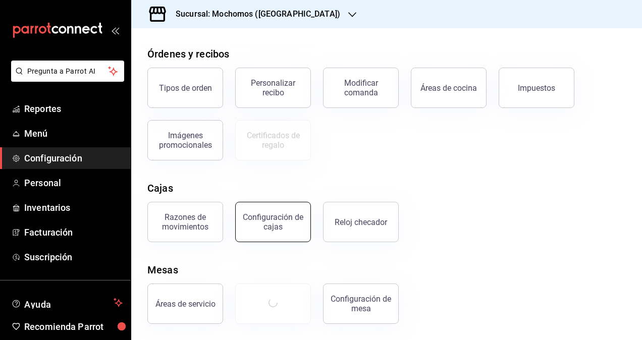
click at [272, 222] on div "Configuración de cajas" at bounding box center [273, 221] width 63 height 19
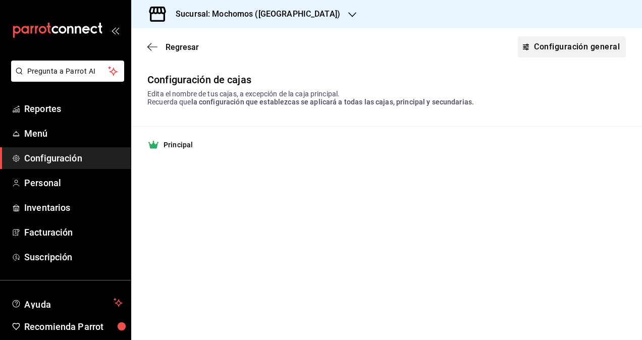
click at [579, 51] on link "Configuración general" at bounding box center [572, 46] width 108 height 21
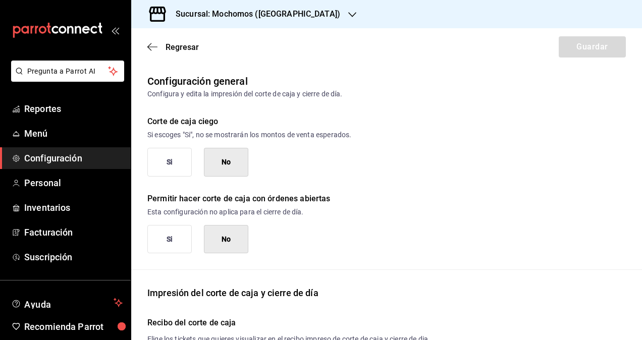
click at [172, 162] on button "Si" at bounding box center [169, 162] width 44 height 29
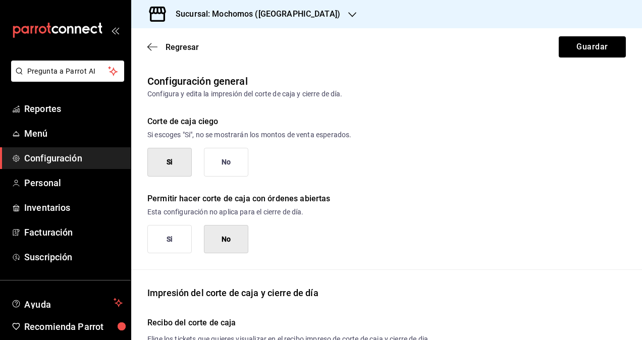
click at [224, 163] on button "No" at bounding box center [226, 162] width 44 height 29
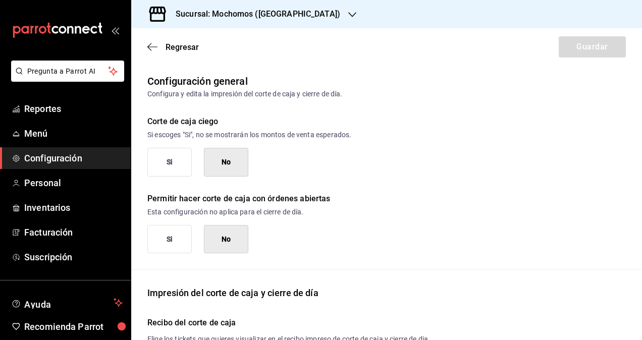
type button "0"
click at [151, 166] on button "Si" at bounding box center [169, 162] width 44 height 29
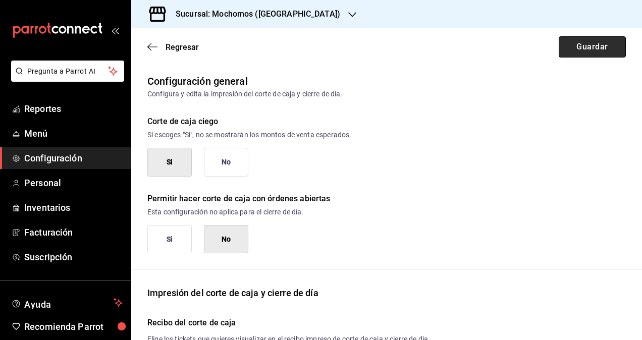
click at [558, 47] on button "Guardar" at bounding box center [591, 46] width 67 height 21
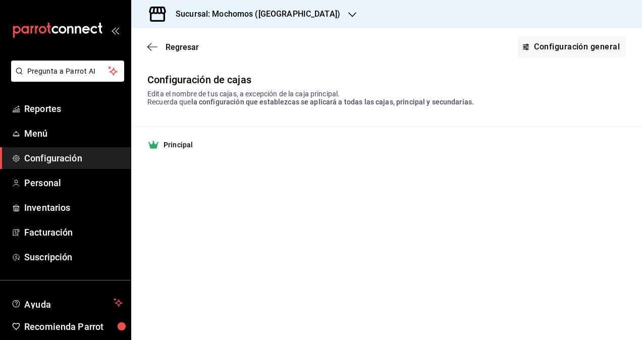
click at [348, 17] on icon "button" at bounding box center [352, 15] width 8 height 8
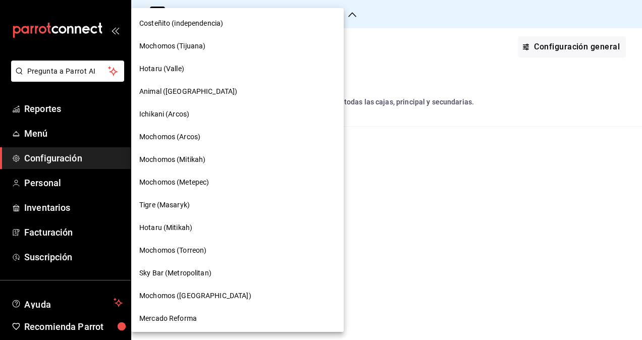
click at [433, 198] on div at bounding box center [321, 170] width 642 height 340
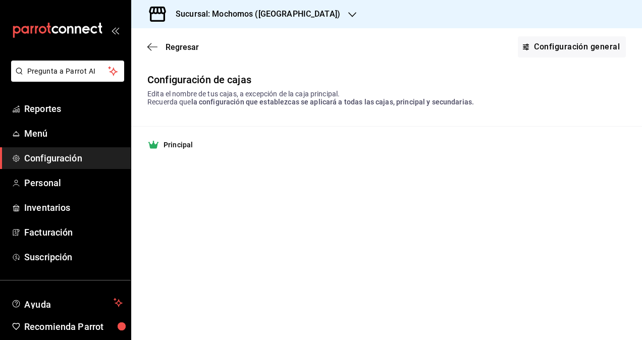
click at [321, 21] on div "Sucursal: Mochomos ([GEOGRAPHIC_DATA])" at bounding box center [386, 14] width 511 height 28
click at [348, 16] on icon "button" at bounding box center [352, 15] width 8 height 8
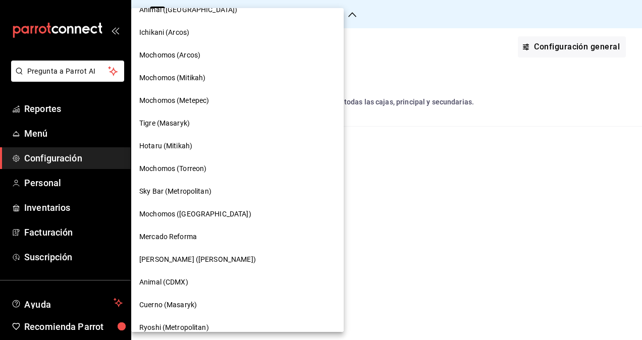
scroll to position [97, 0]
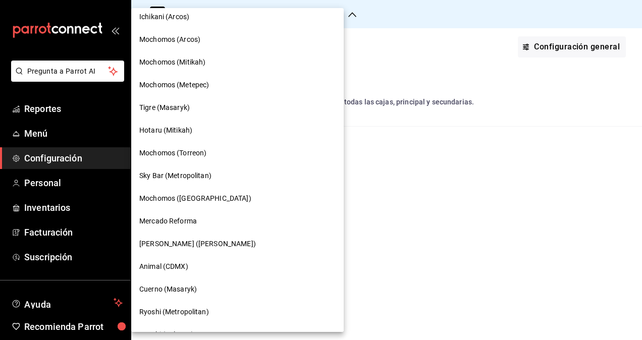
click at [197, 154] on span "Mochomos (Torreon)" at bounding box center [172, 153] width 67 height 11
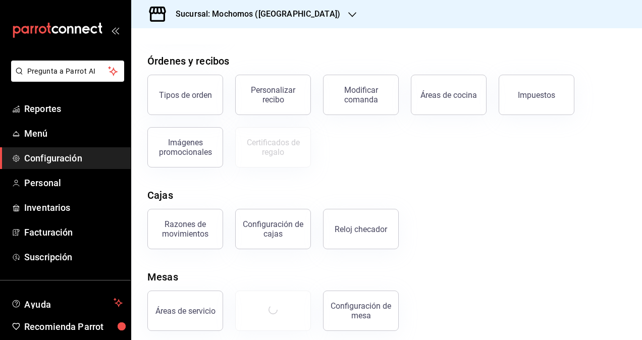
scroll to position [165, 0]
click at [269, 225] on div "Configuración de cajas" at bounding box center [273, 227] width 63 height 19
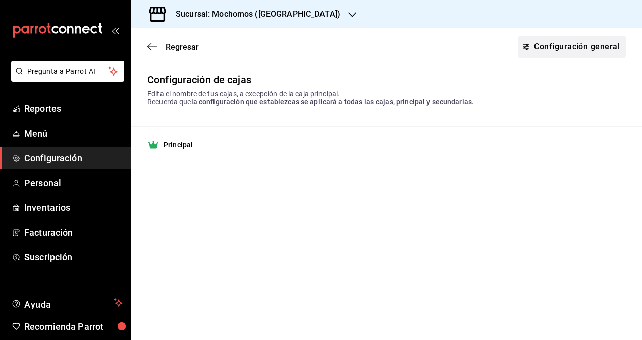
click at [551, 48] on link "Configuración general" at bounding box center [572, 46] width 108 height 21
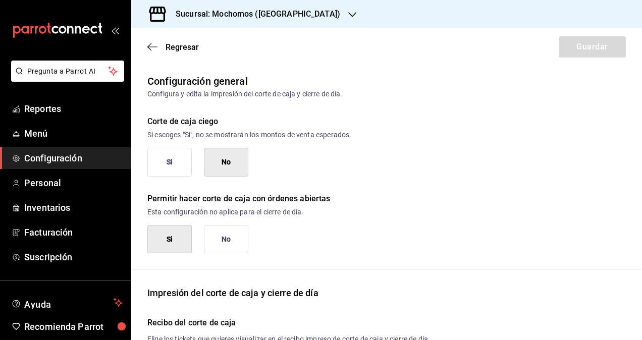
click at [169, 165] on button "Si" at bounding box center [169, 162] width 44 height 29
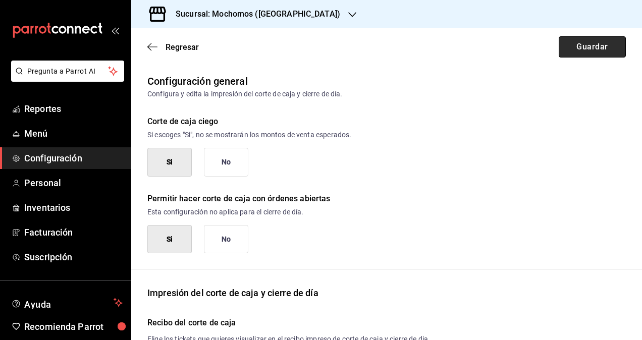
click at [591, 47] on button "Guardar" at bounding box center [591, 46] width 67 height 21
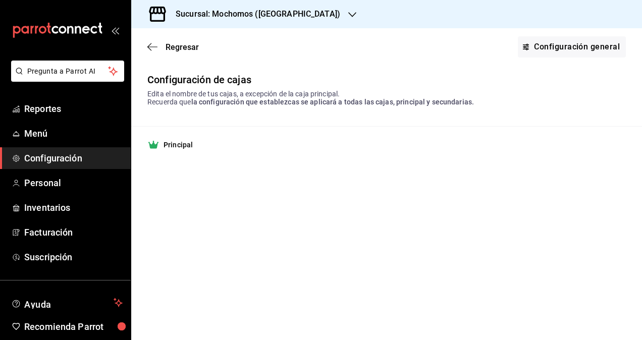
click at [348, 14] on icon "button" at bounding box center [352, 14] width 8 height 5
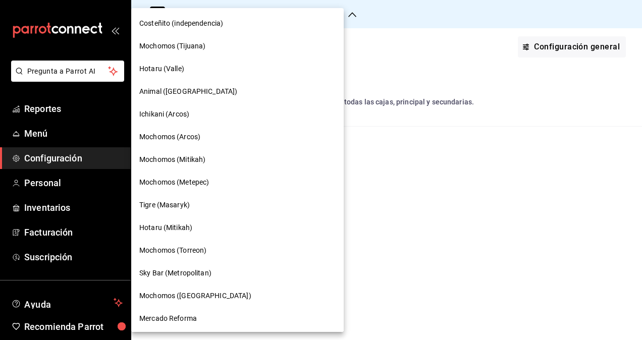
click at [212, 181] on div "Mochomos (Metepec)" at bounding box center [237, 182] width 196 height 11
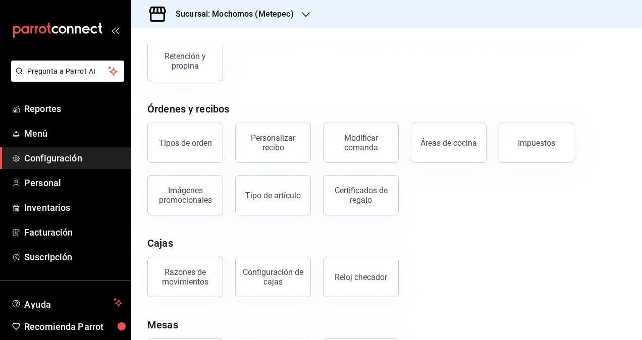
scroll to position [117, 0]
click at [276, 261] on button "Configuración de cajas" at bounding box center [273, 276] width 76 height 40
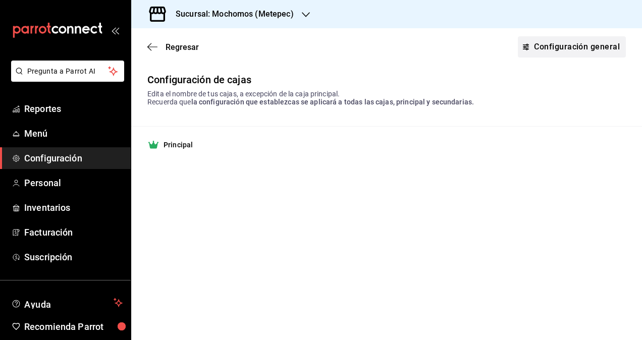
click at [549, 49] on link "Configuración general" at bounding box center [572, 46] width 108 height 21
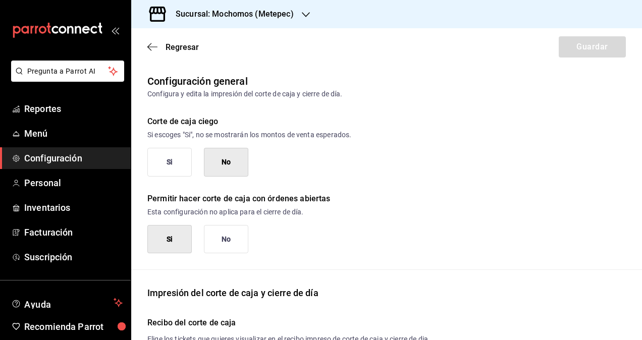
click at [142, 160] on div "Corte de caja ciego Si escoges "Si", no se mostrarán los montos de venta espera…" at bounding box center [378, 137] width 494 height 77
click at [158, 162] on button "Si" at bounding box center [169, 162] width 44 height 29
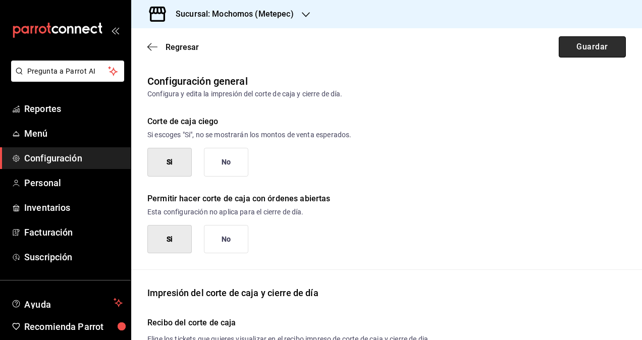
click at [592, 43] on button "Guardar" at bounding box center [591, 46] width 67 height 21
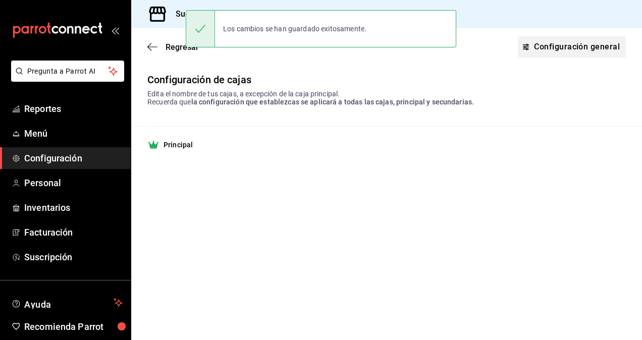
click at [540, 52] on link "Configuración general" at bounding box center [572, 46] width 108 height 21
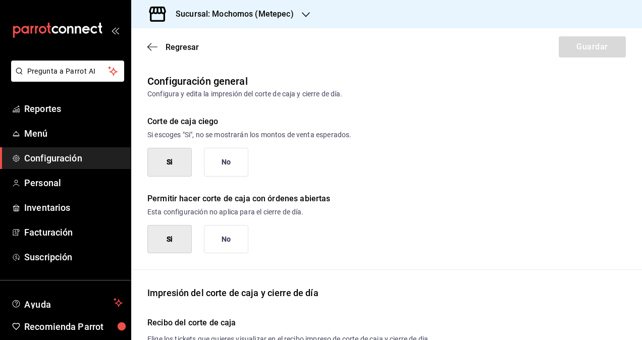
click at [228, 172] on button "No" at bounding box center [226, 162] width 44 height 29
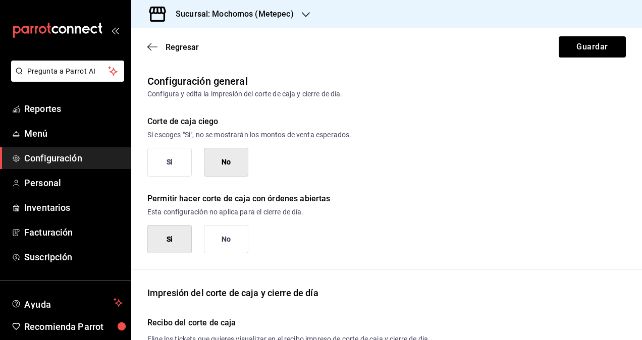
click at [612, 35] on div "Regresar Guardar" at bounding box center [386, 46] width 511 height 37
click at [575, 50] on button "Guardar" at bounding box center [591, 46] width 67 height 21
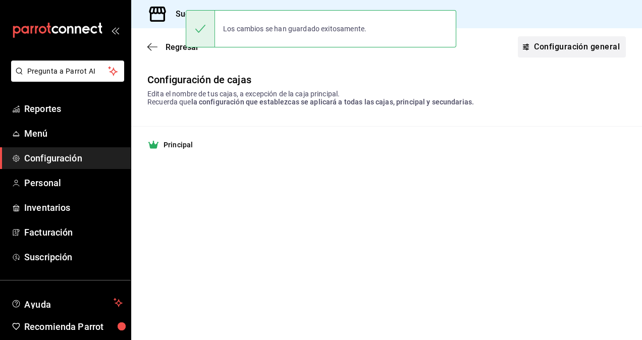
click at [537, 46] on link "Configuración general" at bounding box center [572, 46] width 108 height 21
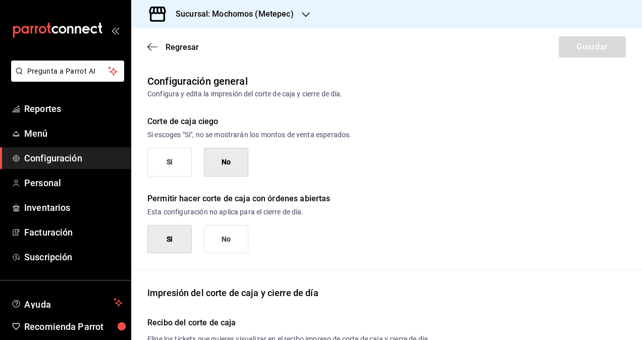
click at [176, 166] on button "Si" at bounding box center [169, 162] width 44 height 29
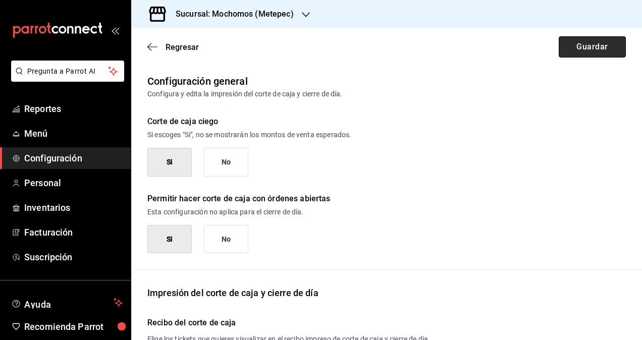
click at [559, 44] on button "Guardar" at bounding box center [591, 46] width 67 height 21
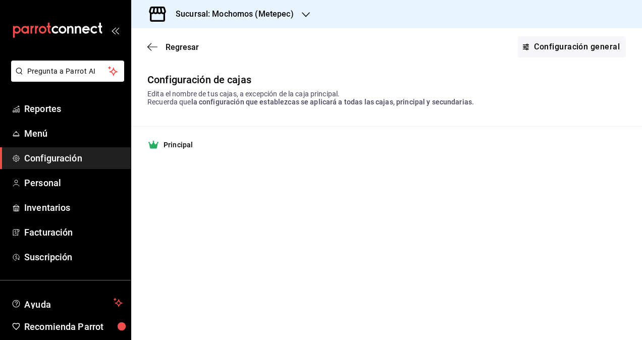
click at [308, 12] on icon "button" at bounding box center [306, 15] width 8 height 8
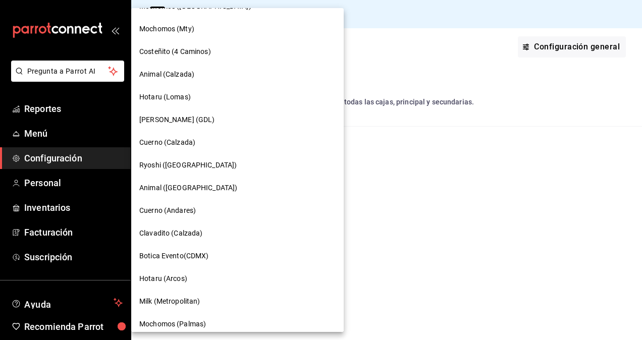
scroll to position [657, 0]
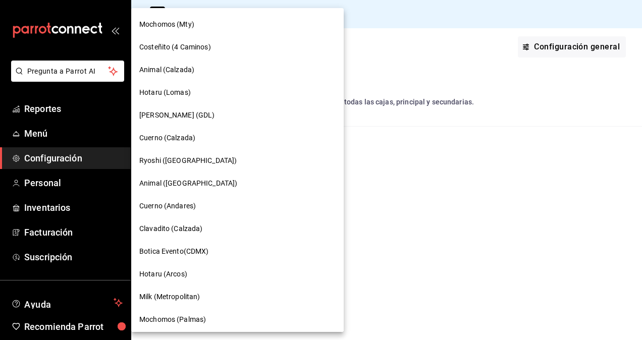
click at [230, 208] on div "Cuerno (Andares)" at bounding box center [237, 206] width 196 height 11
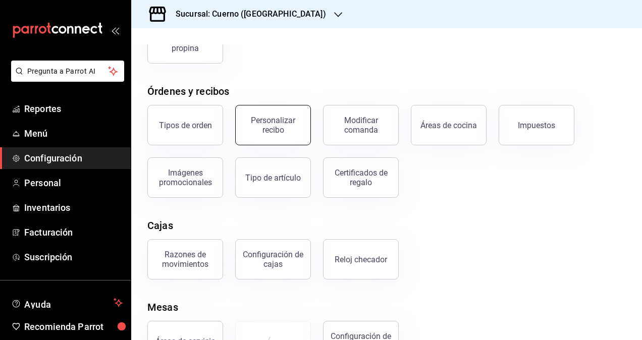
scroll to position [135, 0]
click at [265, 241] on button "Configuración de cajas" at bounding box center [273, 259] width 76 height 40
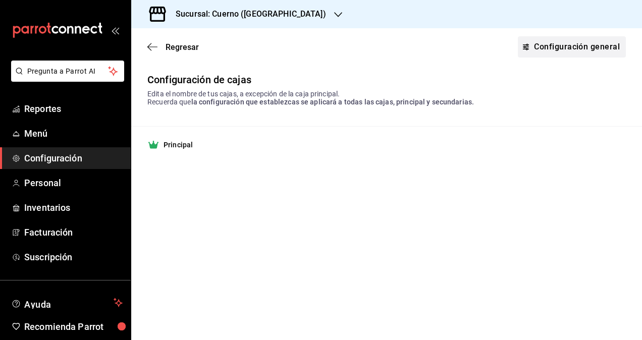
click at [567, 47] on link "Configuración general" at bounding box center [572, 46] width 108 height 21
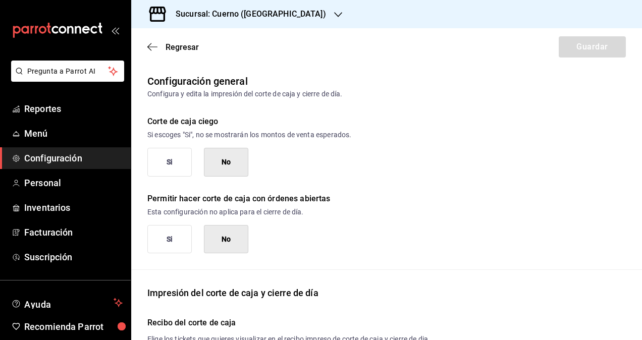
click at [183, 157] on button "Si" at bounding box center [169, 162] width 44 height 29
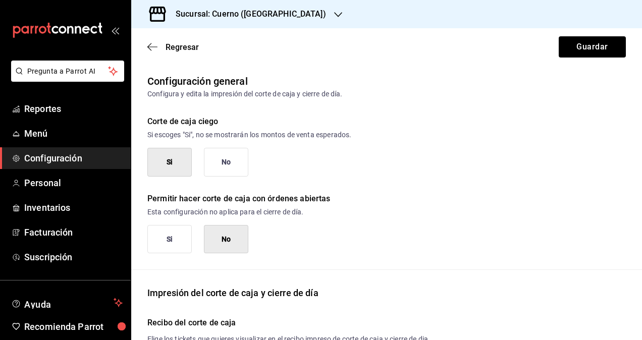
click at [235, 157] on button "No" at bounding box center [226, 162] width 44 height 29
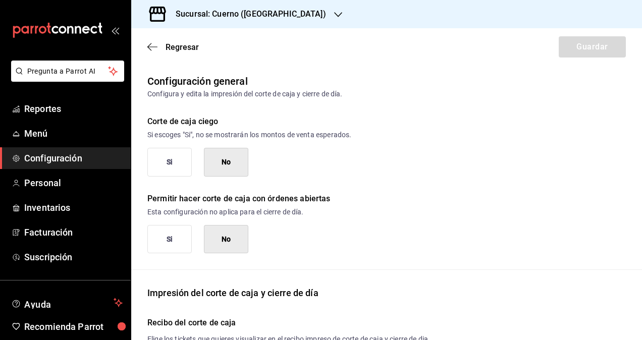
type button "0"
click at [155, 182] on div "Permitir hacer corte de caja con órdenes abiertas Esta configuración no aplica …" at bounding box center [378, 215] width 494 height 77
click at [164, 171] on button "Si" at bounding box center [169, 162] width 44 height 29
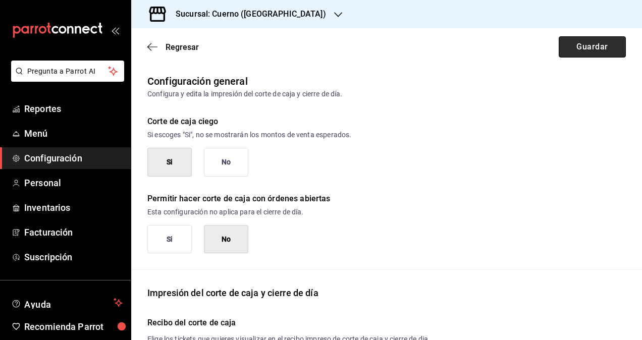
click at [587, 54] on button "Guardar" at bounding box center [591, 46] width 67 height 21
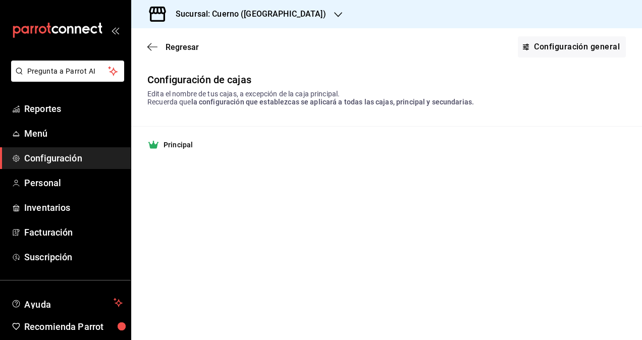
click at [334, 18] on icon "button" at bounding box center [338, 15] width 8 height 8
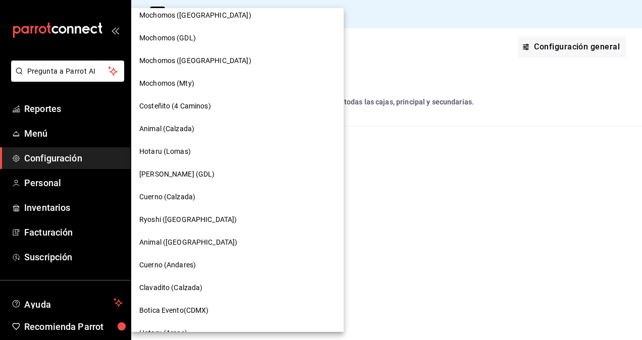
scroll to position [599, 0]
click at [157, 170] on span "[PERSON_NAME] (GDL)" at bounding box center [177, 173] width 76 height 11
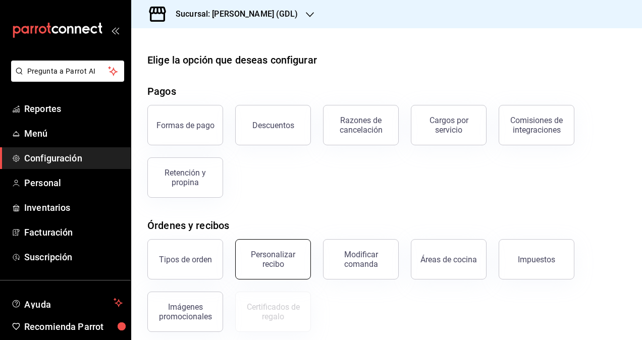
scroll to position [124, 0]
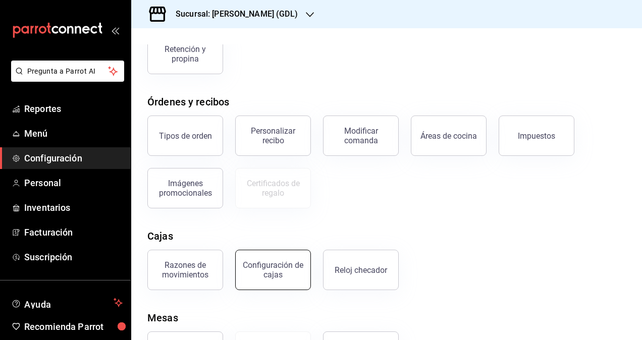
click at [275, 264] on div "Configuración de cajas" at bounding box center [273, 269] width 63 height 19
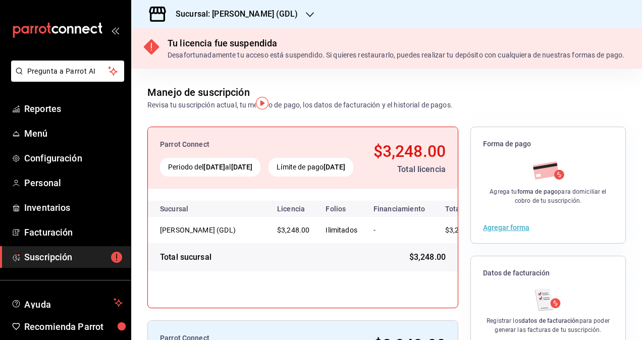
click at [306, 17] on icon "button" at bounding box center [310, 15] width 8 height 8
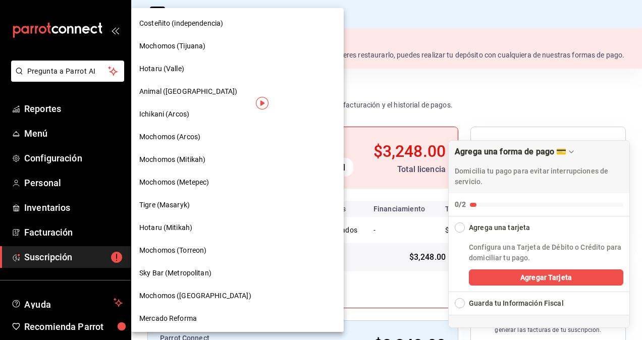
click at [365, 98] on div at bounding box center [321, 170] width 642 height 340
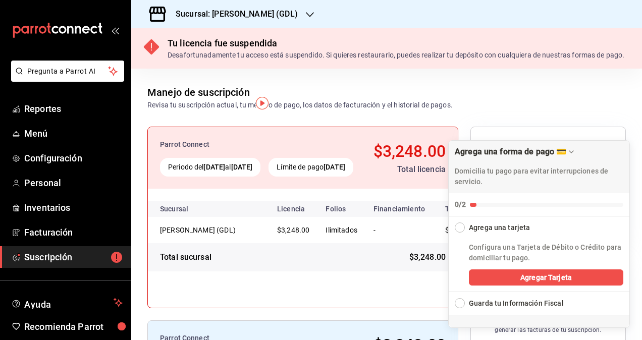
click at [268, 21] on div "Sucursal: [PERSON_NAME] (GDL)" at bounding box center [228, 14] width 179 height 28
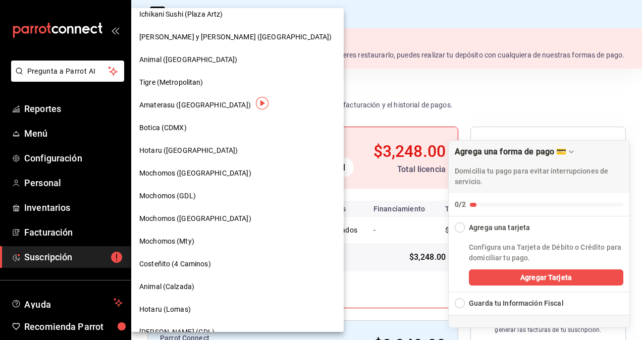
scroll to position [440, 0]
click at [190, 192] on span "Mochomos (GDL)" at bounding box center [167, 196] width 57 height 11
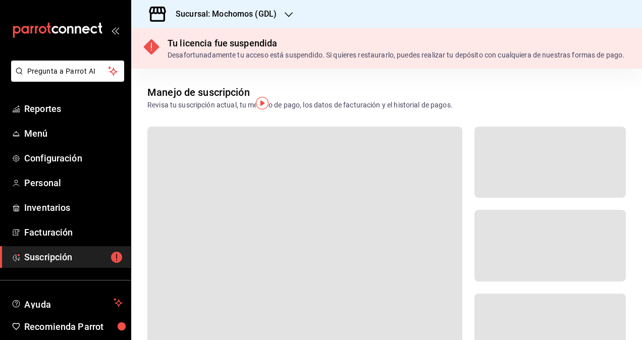
click at [291, 11] on icon "button" at bounding box center [289, 15] width 8 height 8
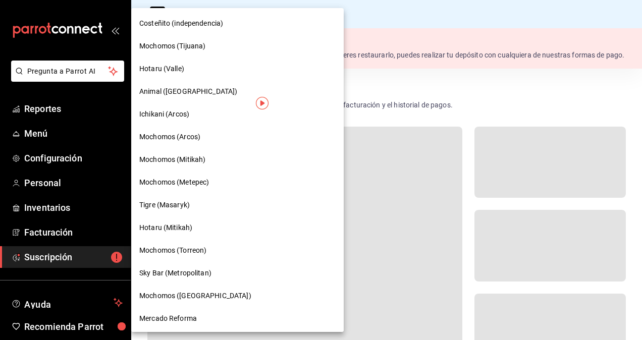
click at [342, 13] on div at bounding box center [321, 170] width 642 height 340
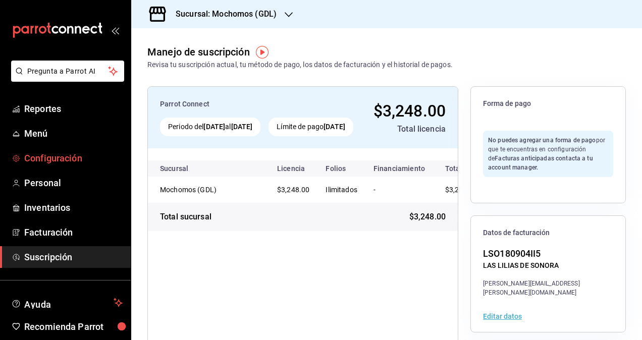
click at [26, 165] on link "Configuración" at bounding box center [65, 158] width 131 height 22
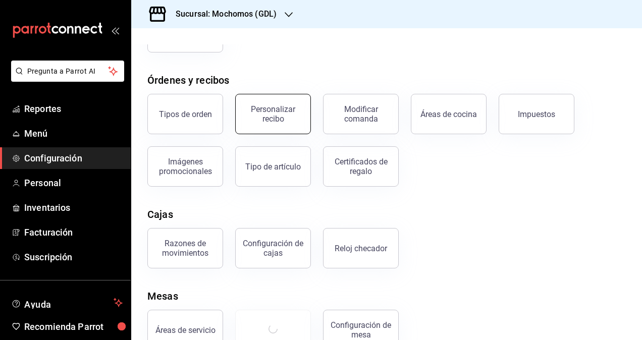
scroll to position [149, 0]
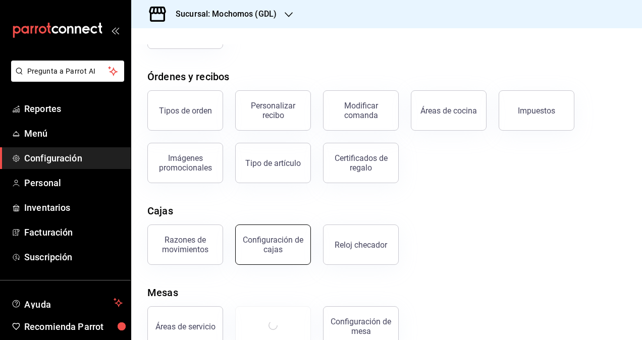
click at [281, 243] on div "Configuración de cajas" at bounding box center [273, 244] width 63 height 19
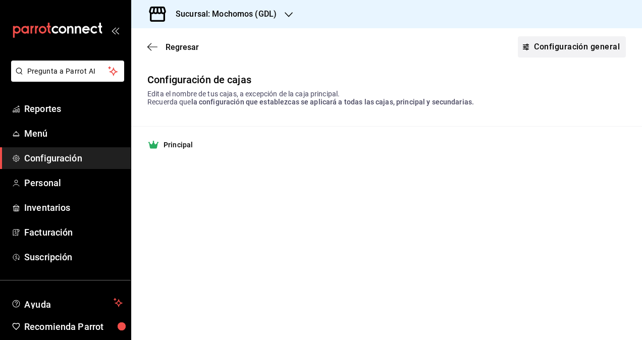
click at [545, 49] on link "Configuración general" at bounding box center [572, 46] width 108 height 21
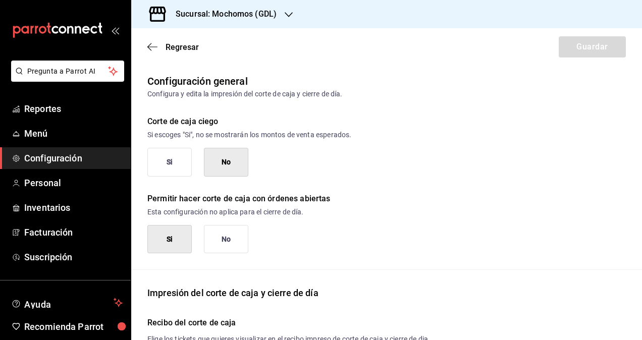
click at [167, 162] on button "Si" at bounding box center [169, 162] width 44 height 29
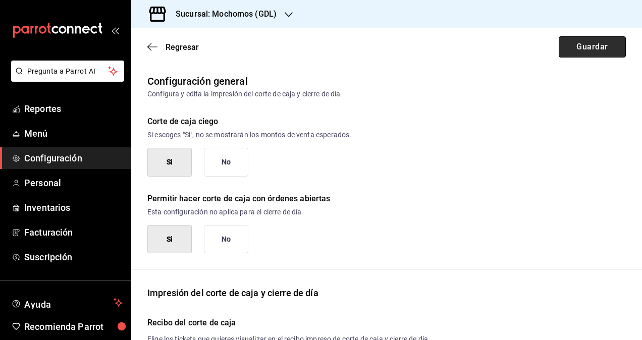
click at [569, 52] on button "Guardar" at bounding box center [591, 46] width 67 height 21
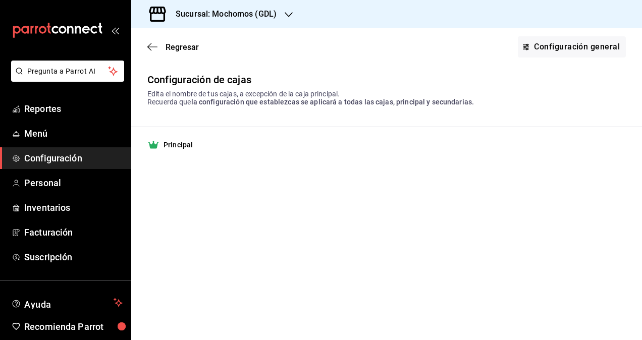
click at [291, 11] on icon "button" at bounding box center [289, 15] width 8 height 8
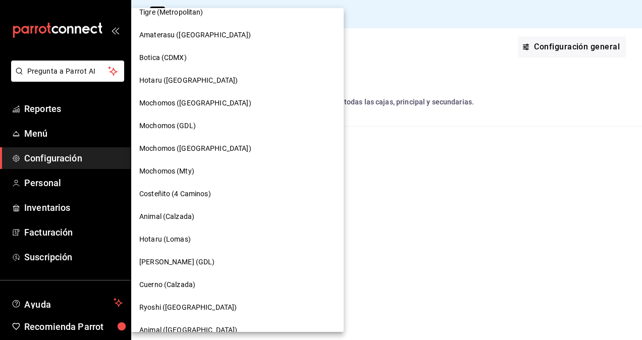
scroll to position [513, 0]
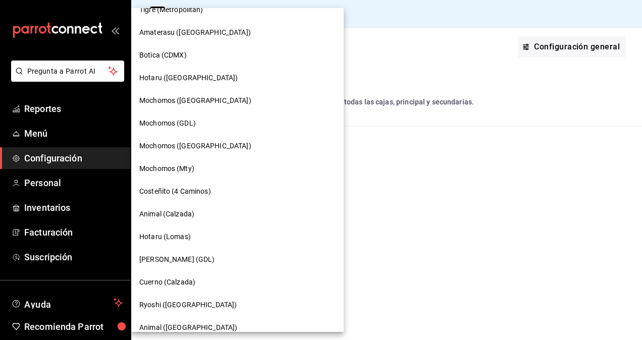
click at [180, 213] on span "Animal (Calzada)" at bounding box center [166, 214] width 55 height 11
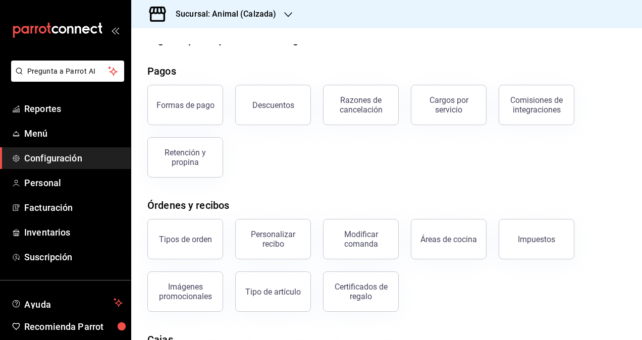
scroll to position [172, 0]
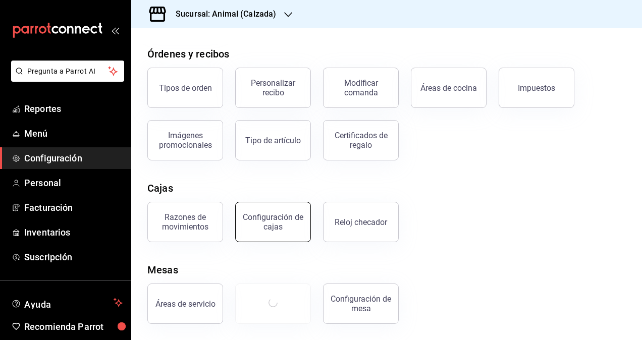
click at [270, 226] on div "Configuración de cajas" at bounding box center [273, 221] width 63 height 19
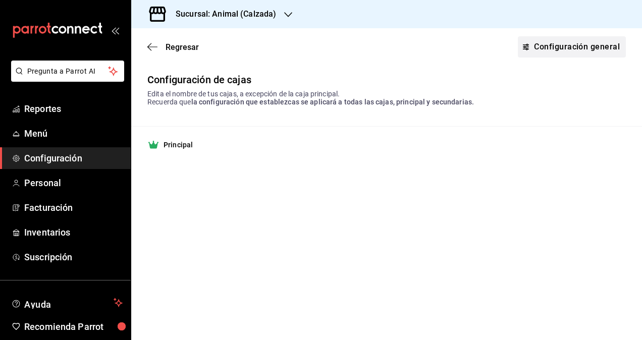
click at [540, 40] on link "Configuración general" at bounding box center [572, 46] width 108 height 21
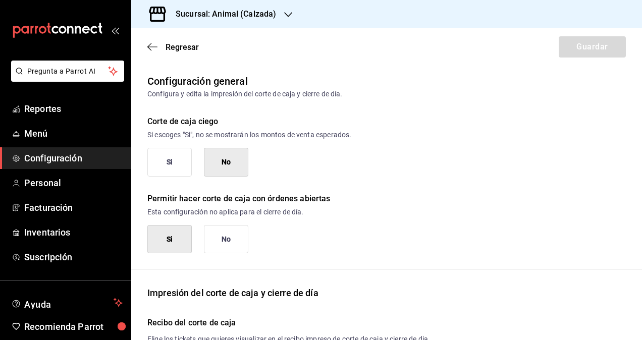
click at [182, 156] on button "Si" at bounding box center [169, 162] width 44 height 29
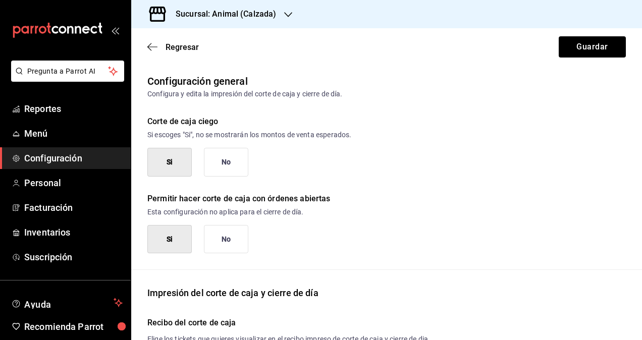
click at [578, 59] on div "Regresar Guardar" at bounding box center [386, 46] width 511 height 37
click at [558, 47] on button "Guardar" at bounding box center [591, 46] width 67 height 21
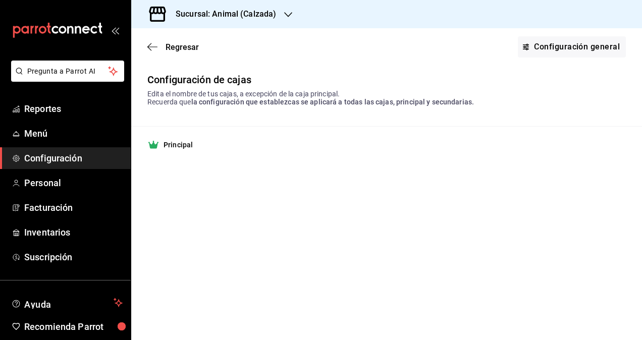
click at [290, 11] on icon "button" at bounding box center [288, 15] width 8 height 8
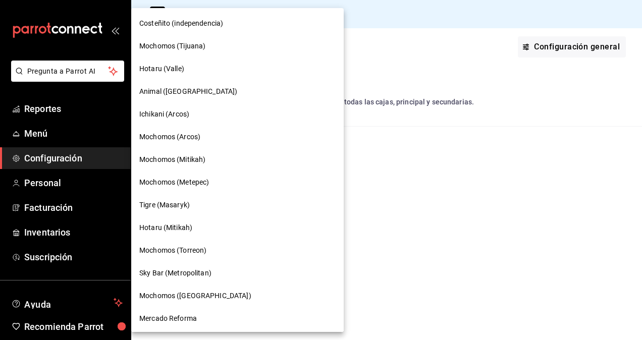
click at [417, 224] on div at bounding box center [321, 170] width 642 height 340
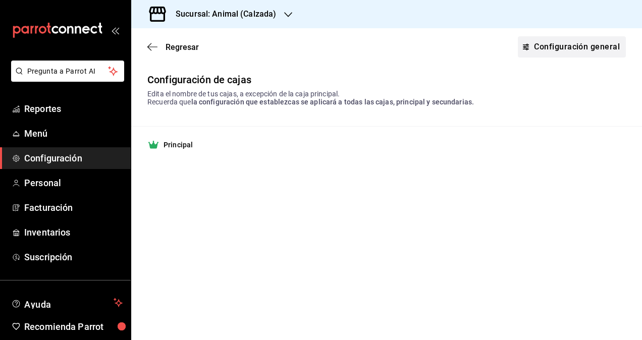
click at [574, 47] on link "Configuración general" at bounding box center [572, 46] width 108 height 21
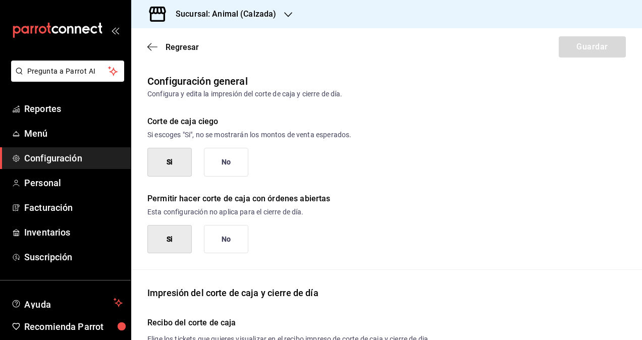
click at [287, 17] on icon "button" at bounding box center [288, 15] width 8 height 8
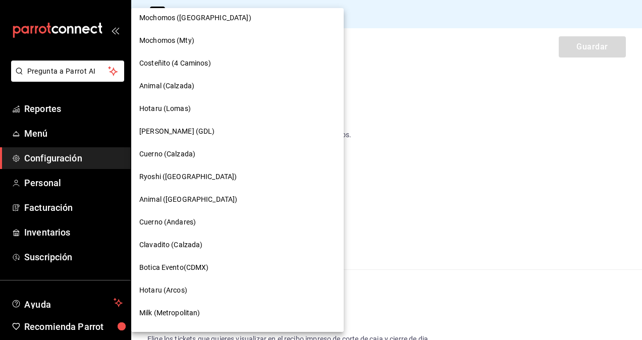
scroll to position [660, 0]
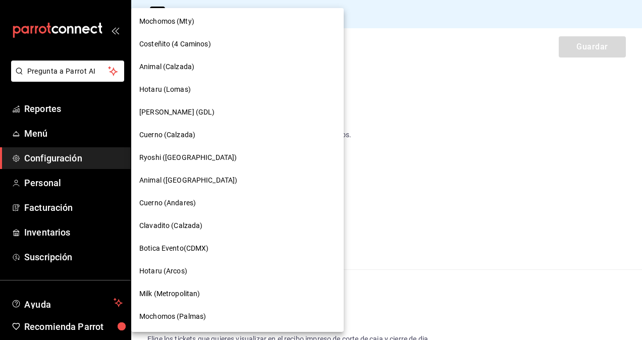
click at [193, 225] on span "Clavadito (Calzada)" at bounding box center [171, 225] width 64 height 11
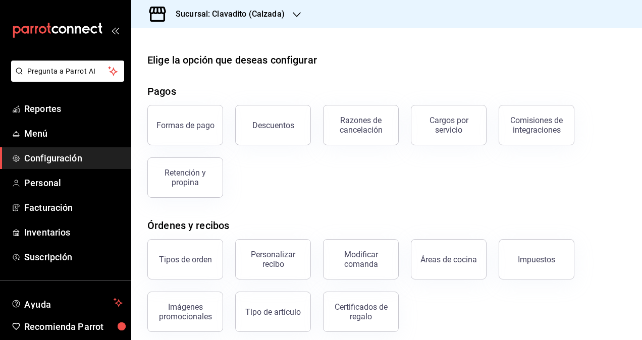
click at [298, 13] on icon "button" at bounding box center [297, 15] width 8 height 8
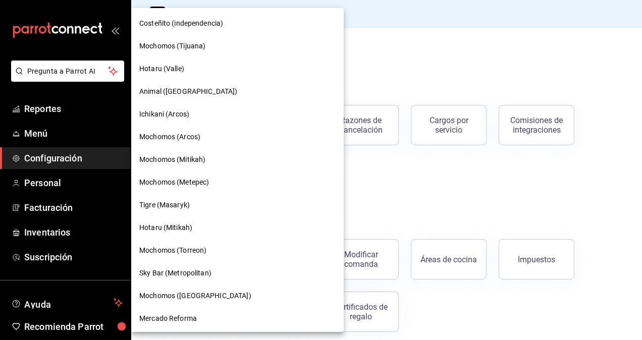
click at [394, 88] on div at bounding box center [321, 170] width 642 height 340
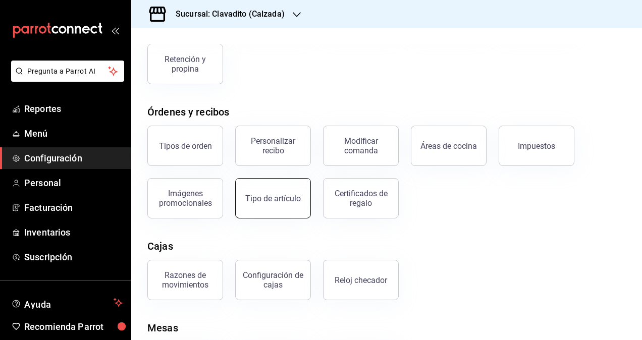
scroll to position [123, 0]
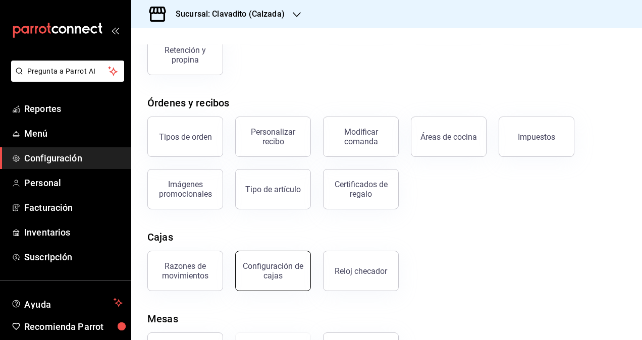
click at [267, 266] on div "Configuración de cajas" at bounding box center [273, 270] width 63 height 19
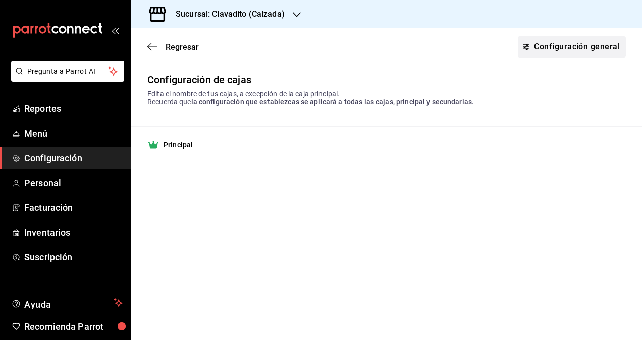
click at [542, 50] on link "Configuración general" at bounding box center [572, 46] width 108 height 21
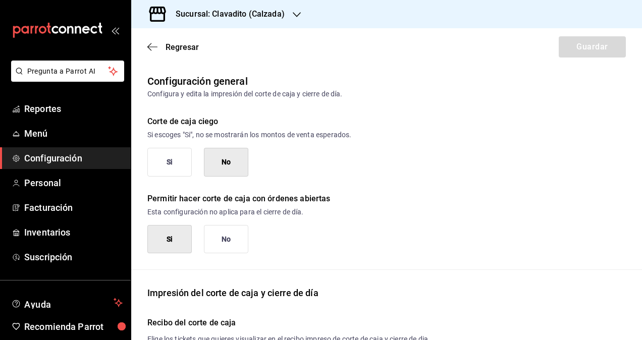
click at [162, 162] on button "Si" at bounding box center [169, 162] width 44 height 29
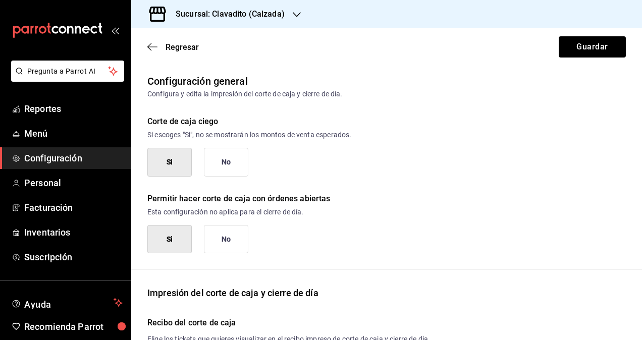
click at [234, 162] on button "No" at bounding box center [226, 162] width 44 height 29
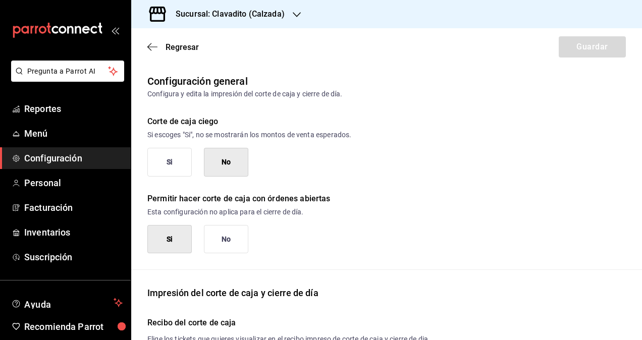
type button "0"
click at [181, 161] on button "Si" at bounding box center [169, 162] width 44 height 29
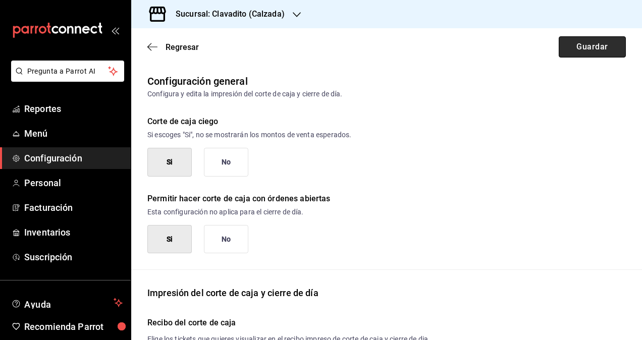
click at [566, 53] on button "Guardar" at bounding box center [591, 46] width 67 height 21
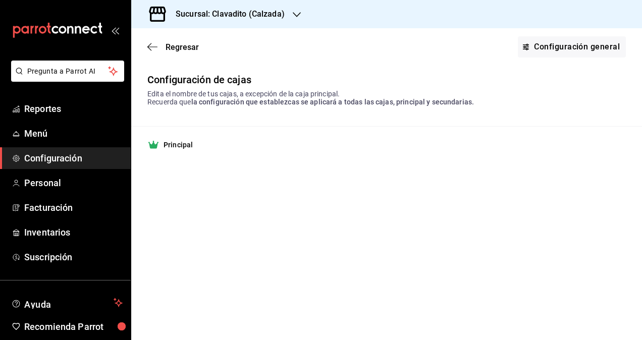
click at [293, 12] on icon "button" at bounding box center [297, 15] width 8 height 8
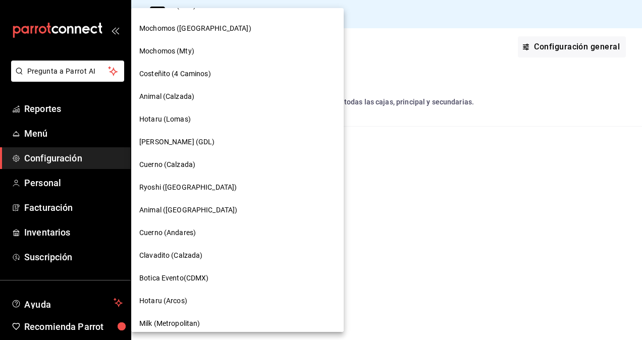
scroll to position [634, 0]
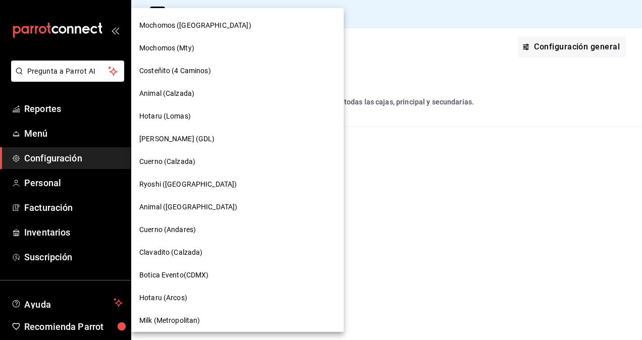
click at [198, 159] on div "Cuerno (Calzada)" at bounding box center [237, 161] width 196 height 11
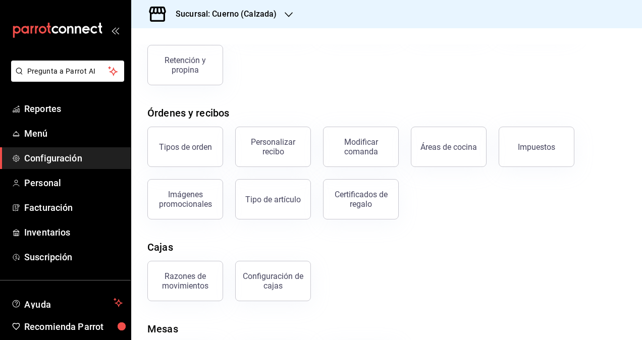
scroll to position [120, 0]
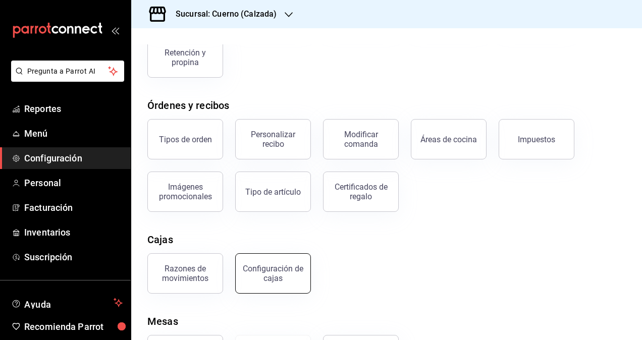
click at [279, 262] on button "Configuración de cajas" at bounding box center [273, 273] width 76 height 40
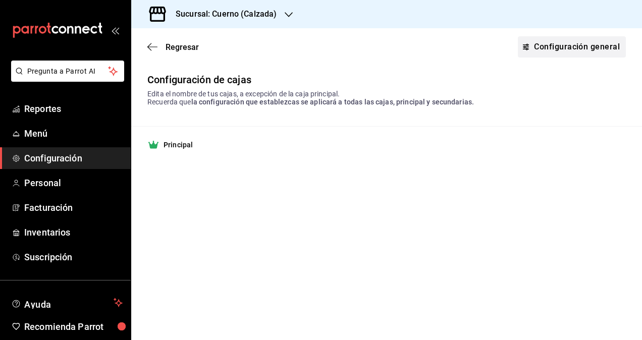
click at [571, 44] on link "Configuración general" at bounding box center [572, 46] width 108 height 21
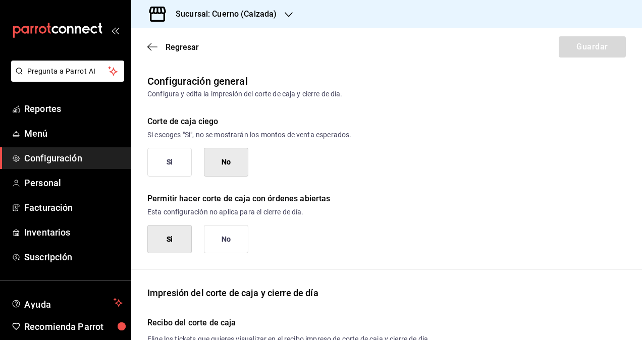
click at [173, 167] on button "Si" at bounding box center [169, 162] width 44 height 29
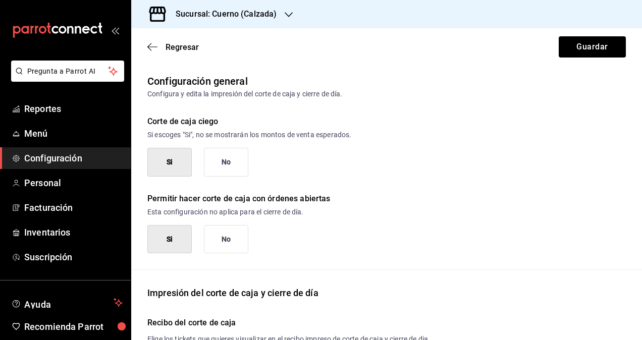
click at [229, 160] on button "No" at bounding box center [226, 162] width 44 height 29
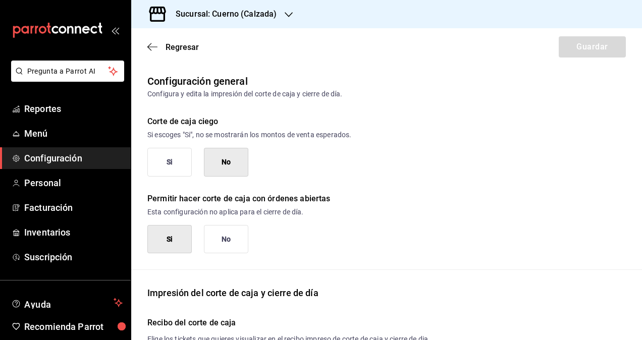
type button "0"
click at [166, 157] on button "Si" at bounding box center [169, 162] width 44 height 29
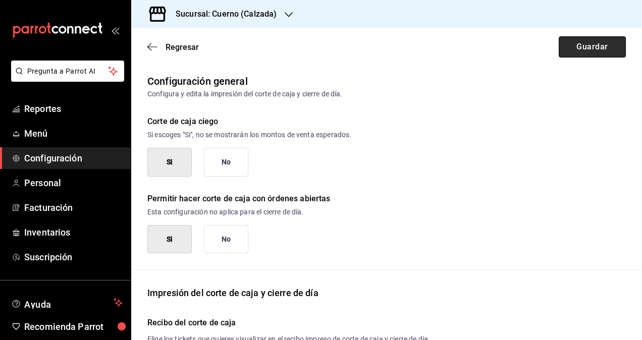
click at [577, 46] on button "Guardar" at bounding box center [591, 46] width 67 height 21
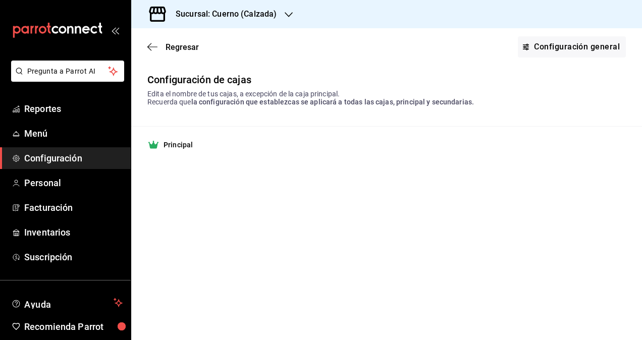
click at [287, 13] on icon "button" at bounding box center [289, 15] width 8 height 8
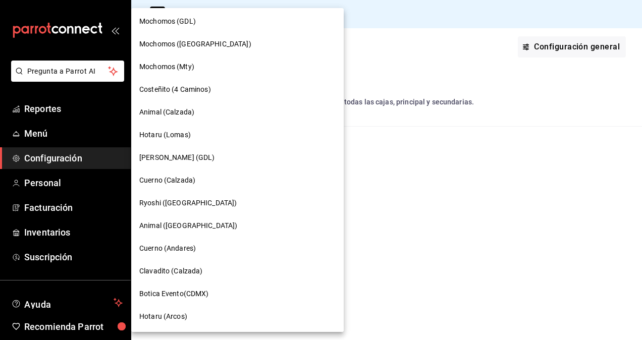
scroll to position [632, 0]
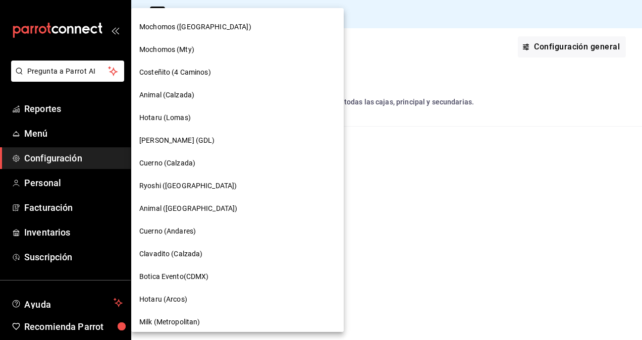
click at [163, 210] on span "Animal ([GEOGRAPHIC_DATA])" at bounding box center [188, 208] width 98 height 11
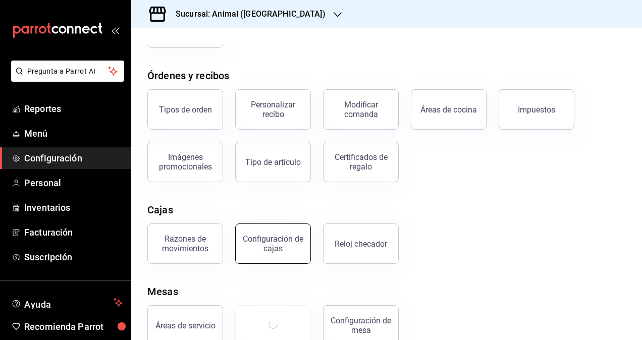
scroll to position [150, 0]
click at [279, 230] on button "Configuración de cajas" at bounding box center [273, 243] width 76 height 40
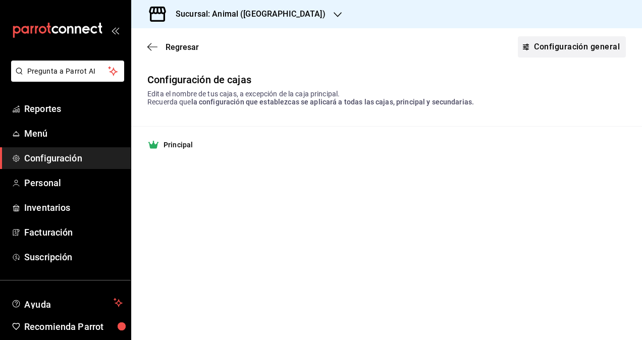
click at [546, 53] on link "Configuración general" at bounding box center [572, 46] width 108 height 21
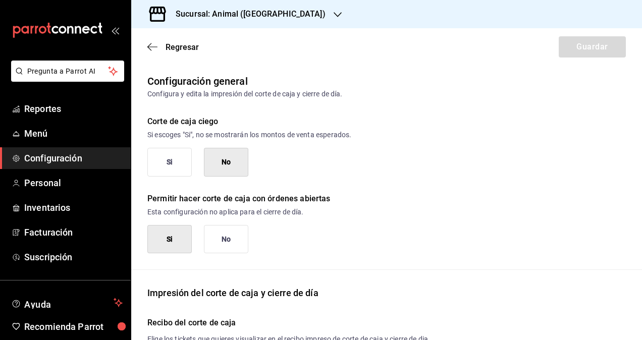
click at [175, 177] on div "Permitir hacer corte de caja con órdenes abiertas Esta configuración no aplica …" at bounding box center [378, 215] width 494 height 77
click at [167, 170] on button "Si" at bounding box center [169, 162] width 44 height 29
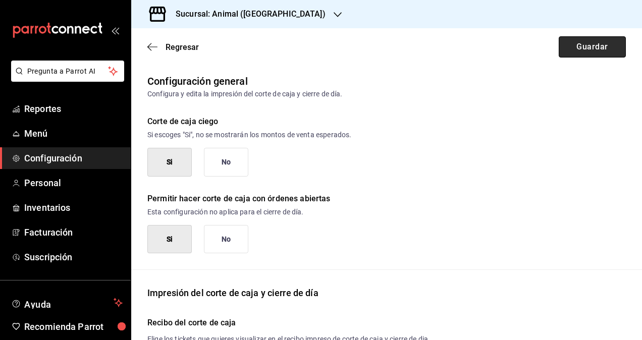
click at [580, 51] on button "Guardar" at bounding box center [591, 46] width 67 height 21
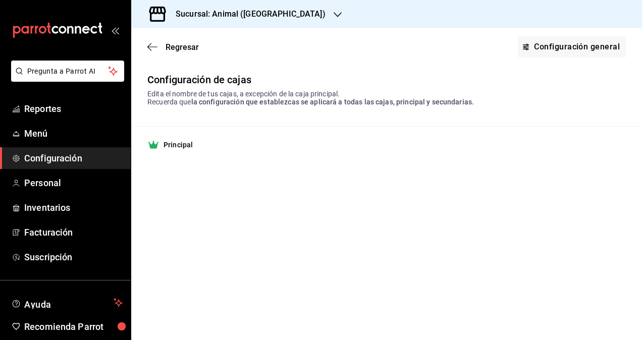
click at [286, 20] on div "Sucursal: Animal ([GEOGRAPHIC_DATA])" at bounding box center [242, 14] width 206 height 28
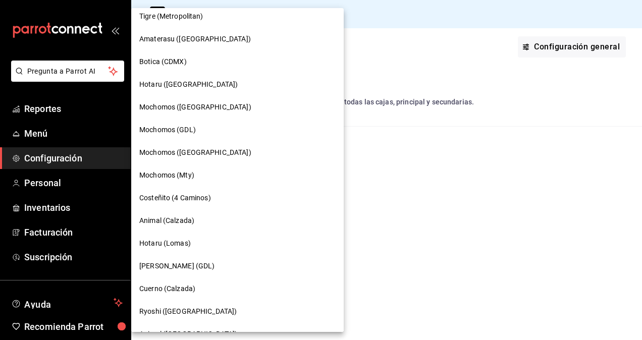
scroll to position [506, 0]
click at [165, 104] on span "Mochomos ([GEOGRAPHIC_DATA])" at bounding box center [195, 107] width 112 height 11
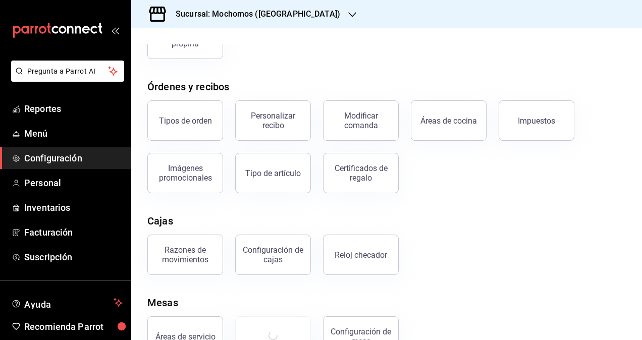
scroll to position [139, 0]
click at [278, 236] on button "Configuración de cajas" at bounding box center [273, 254] width 76 height 40
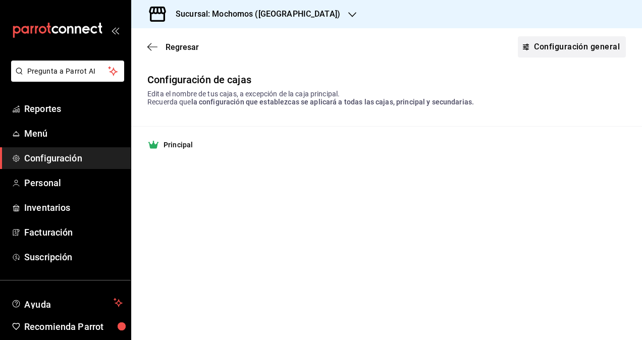
click at [552, 47] on link "Configuración general" at bounding box center [572, 46] width 108 height 21
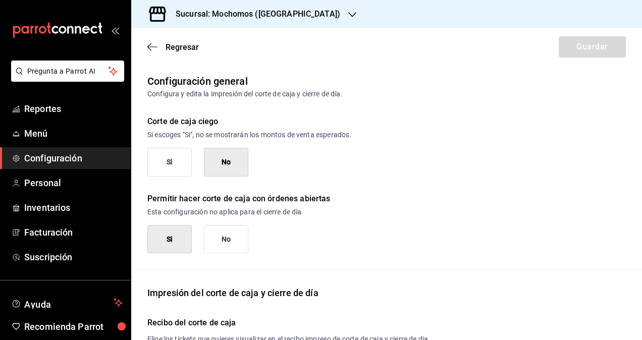
click at [176, 164] on button "Si" at bounding box center [169, 162] width 44 height 29
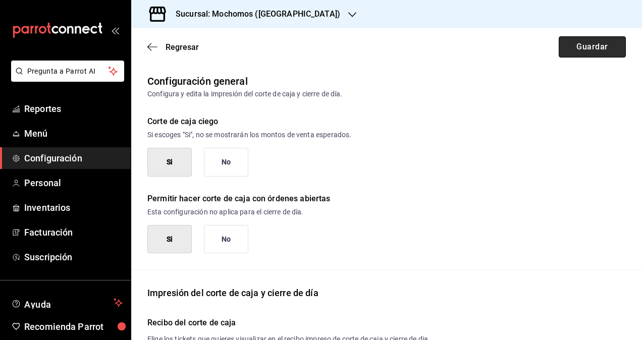
click at [577, 39] on button "Guardar" at bounding box center [591, 46] width 67 height 21
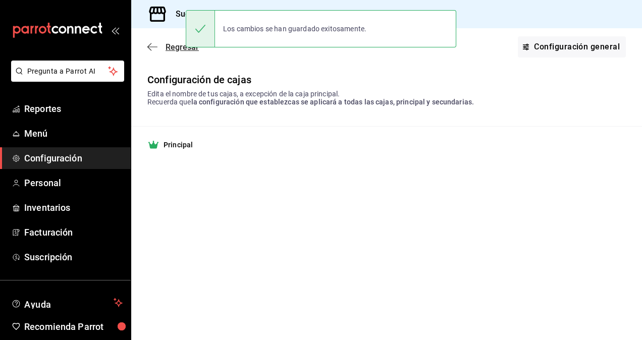
click at [149, 43] on icon "button" at bounding box center [152, 46] width 10 height 9
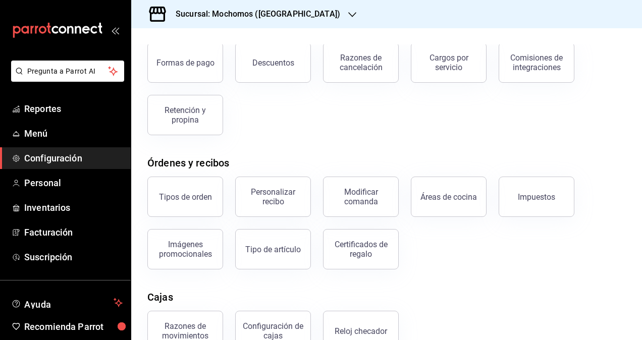
scroll to position [68, 0]
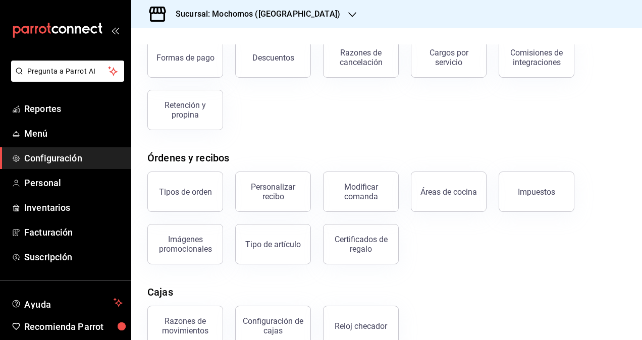
click at [348, 11] on icon "button" at bounding box center [352, 15] width 8 height 8
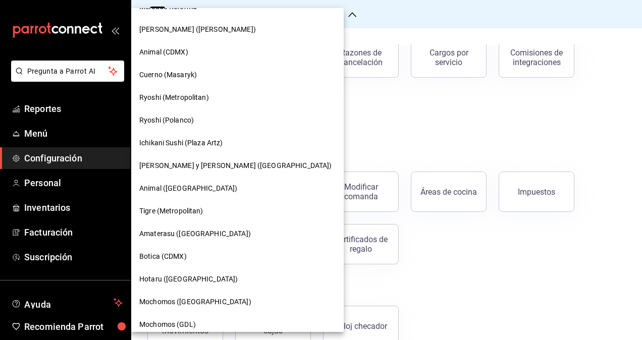
scroll to position [314, 0]
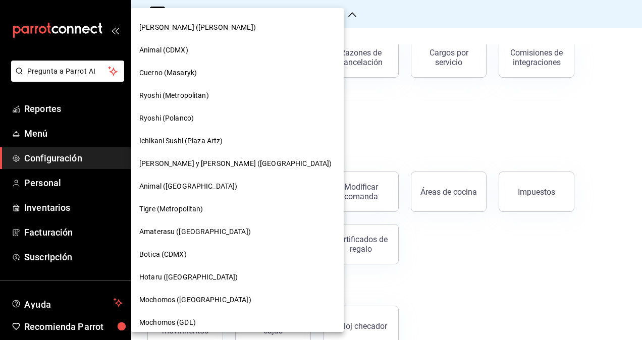
click at [173, 186] on span "Animal ([GEOGRAPHIC_DATA])" at bounding box center [188, 186] width 98 height 11
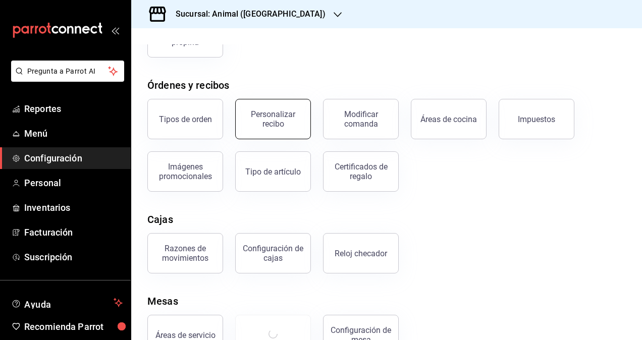
scroll to position [142, 0]
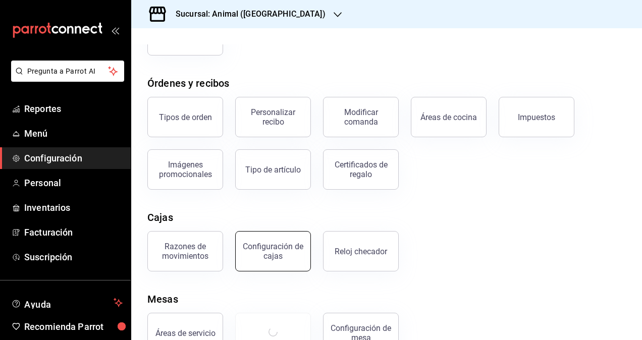
click at [269, 249] on div "Configuración de cajas" at bounding box center [273, 251] width 63 height 19
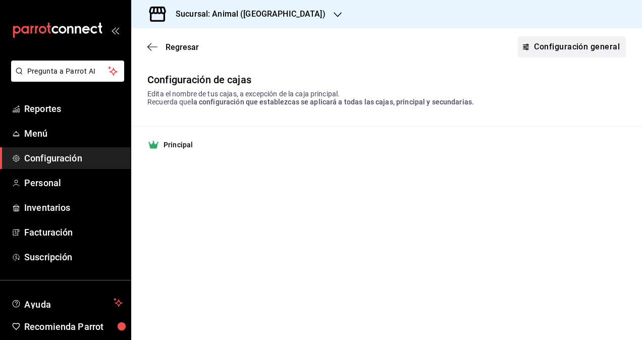
click at [532, 48] on link "Configuración general" at bounding box center [572, 46] width 108 height 21
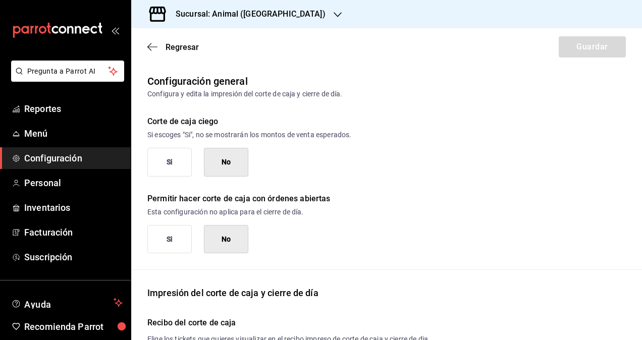
click at [181, 171] on button "Si" at bounding box center [169, 162] width 44 height 29
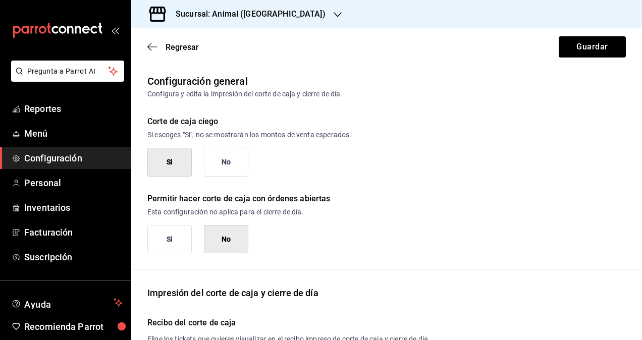
click at [226, 167] on button "No" at bounding box center [226, 162] width 44 height 29
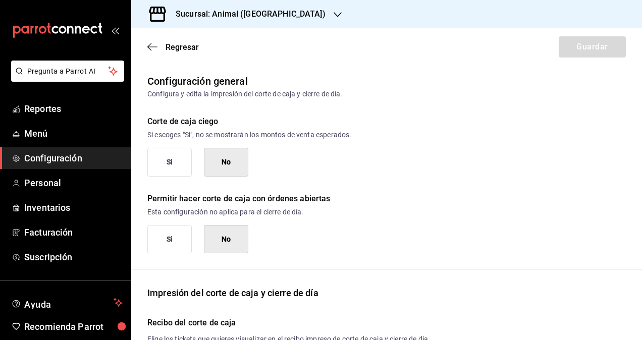
type button "0"
click at [183, 165] on button "Si" at bounding box center [169, 162] width 44 height 29
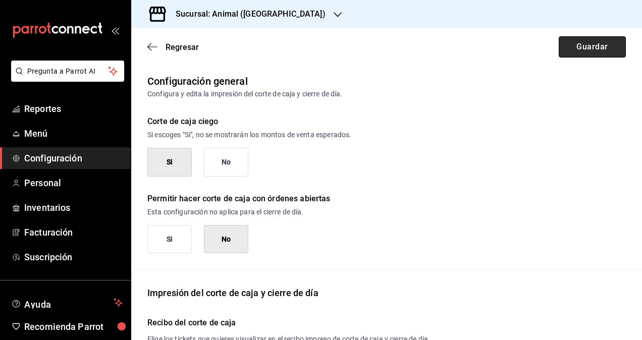
click at [600, 49] on button "Guardar" at bounding box center [591, 46] width 67 height 21
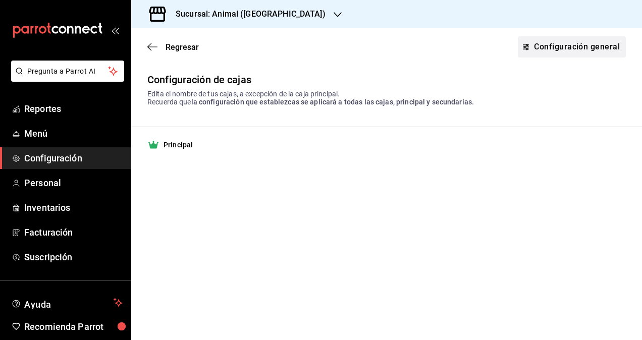
click at [526, 55] on link "Configuración general" at bounding box center [572, 46] width 108 height 21
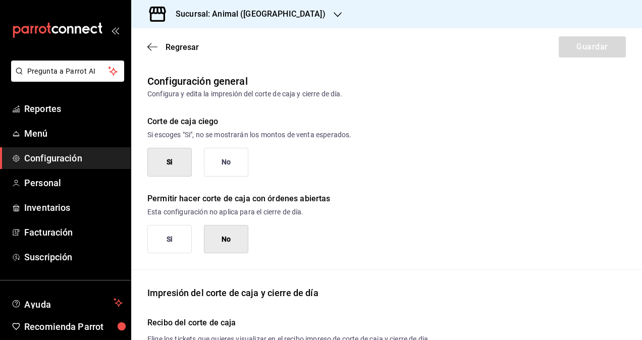
click at [290, 16] on div "Sucursal: Animal ([GEOGRAPHIC_DATA])" at bounding box center [242, 14] width 206 height 28
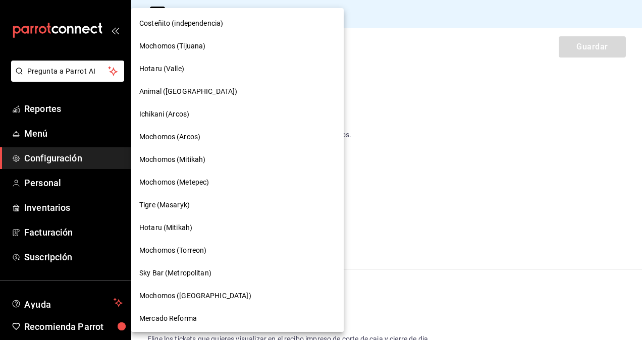
click at [290, 16] on div at bounding box center [321, 170] width 642 height 340
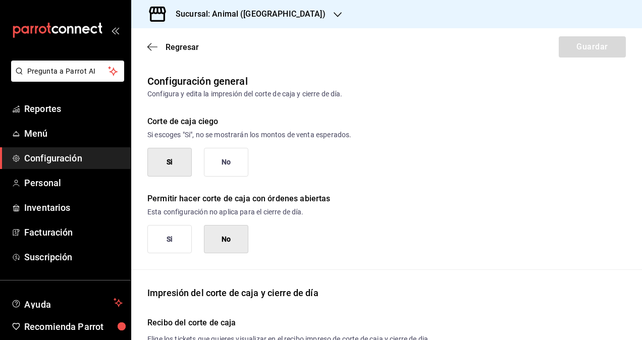
click at [275, 15] on div "Sucursal: Animal ([GEOGRAPHIC_DATA])" at bounding box center [242, 14] width 206 height 28
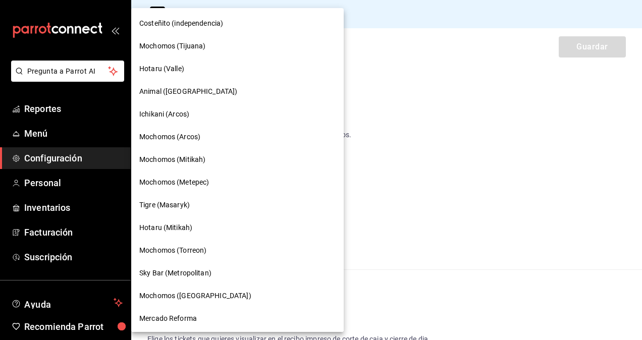
click at [437, 284] on div at bounding box center [321, 170] width 642 height 340
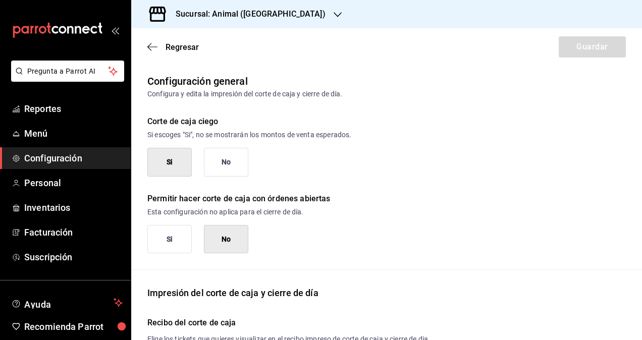
click at [271, 18] on h3 "Sucursal: Animal ([GEOGRAPHIC_DATA])" at bounding box center [246, 14] width 158 height 12
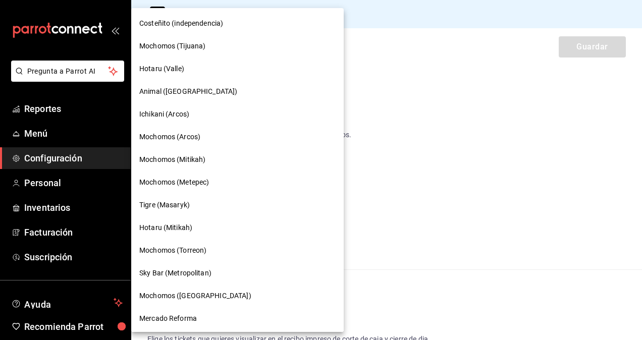
click at [191, 46] on span "Mochomos (Tijuana)" at bounding box center [172, 46] width 66 height 11
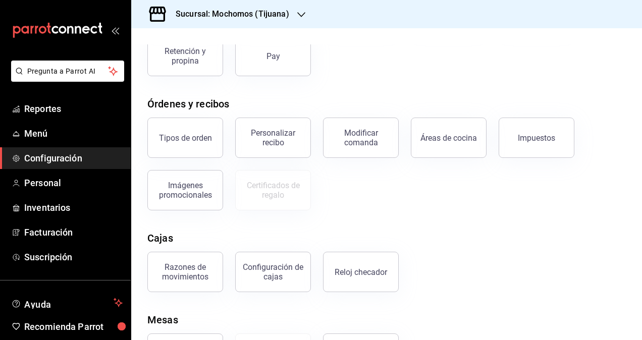
scroll to position [172, 0]
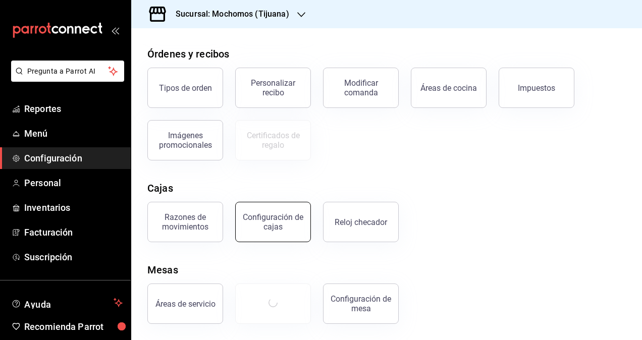
click at [263, 217] on div "Configuración de cajas" at bounding box center [273, 221] width 63 height 19
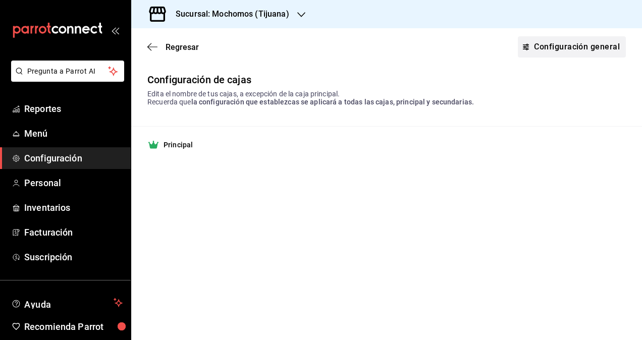
click at [547, 46] on link "Configuración general" at bounding box center [572, 46] width 108 height 21
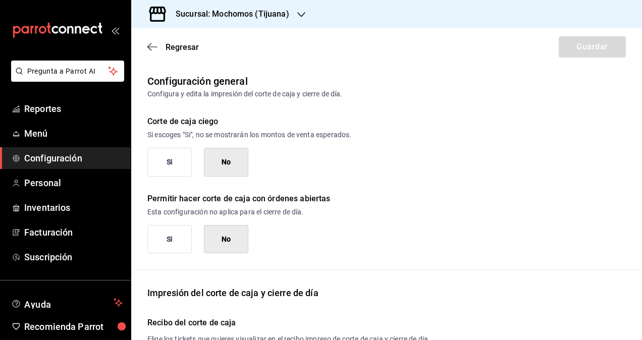
click at [173, 162] on button "Si" at bounding box center [169, 162] width 44 height 29
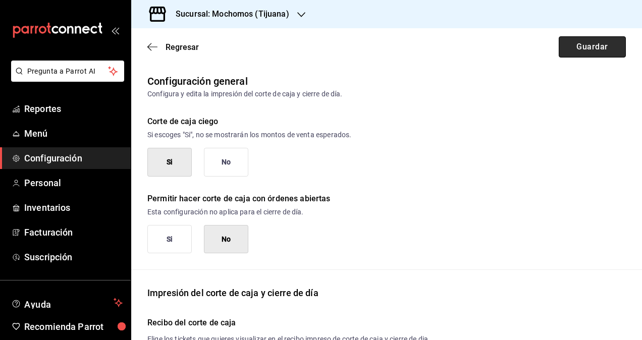
click at [589, 44] on button "Guardar" at bounding box center [591, 46] width 67 height 21
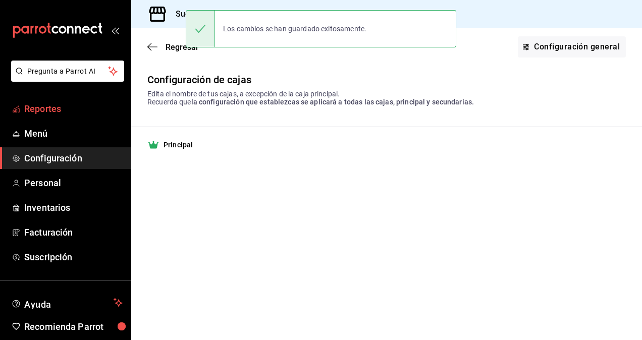
click at [19, 107] on icon "mailbox folders" at bounding box center [16, 109] width 8 height 8
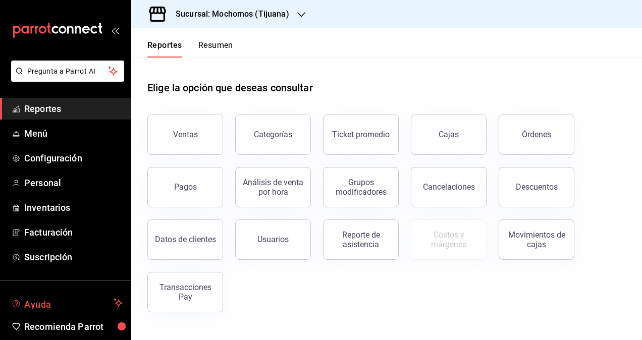
scroll to position [40, 0]
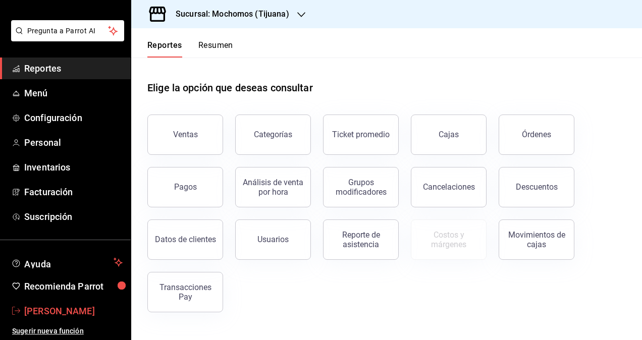
click at [40, 314] on span "[PERSON_NAME]" at bounding box center [73, 311] width 98 height 14
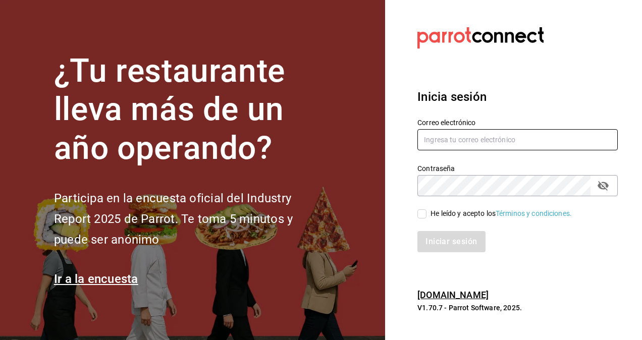
type input "[PERSON_NAME][EMAIL_ADDRESS][PERSON_NAME][DOMAIN_NAME]"
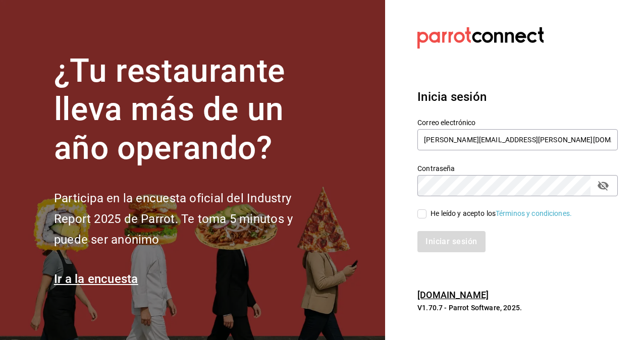
click at [585, 256] on div "Inicia sesión Correo electrónico [PERSON_NAME][EMAIL_ADDRESS][PERSON_NAME][DOMA…" at bounding box center [517, 170] width 200 height 189
click at [423, 216] on input "He leído y acepto los Términos y condiciones." at bounding box center [421, 213] width 9 height 9
checkbox input "true"
click at [439, 246] on button "Iniciar sesión" at bounding box center [451, 241] width 69 height 21
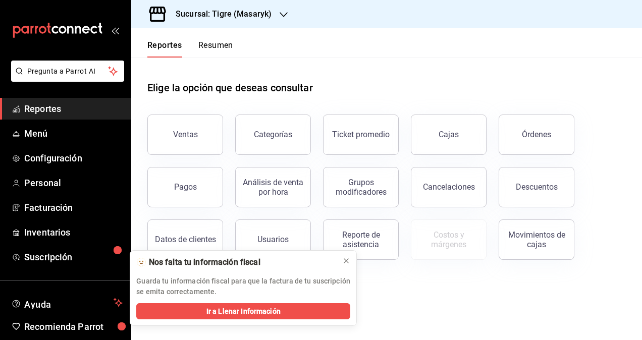
click at [280, 13] on icon "button" at bounding box center [283, 15] width 8 height 8
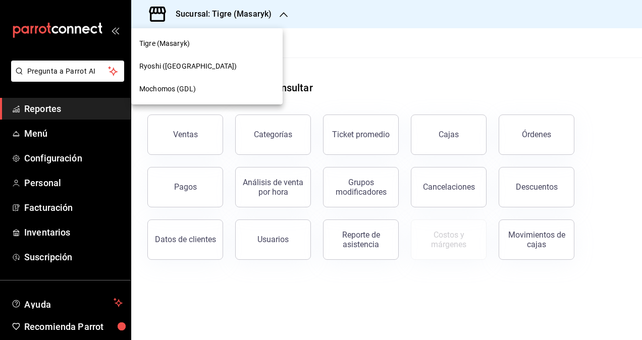
click at [374, 68] on div at bounding box center [321, 170] width 642 height 340
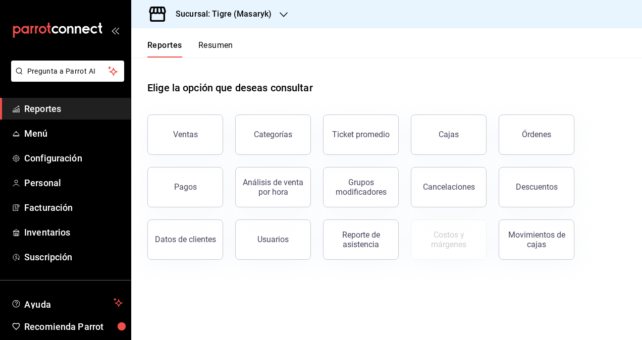
scroll to position [40, 0]
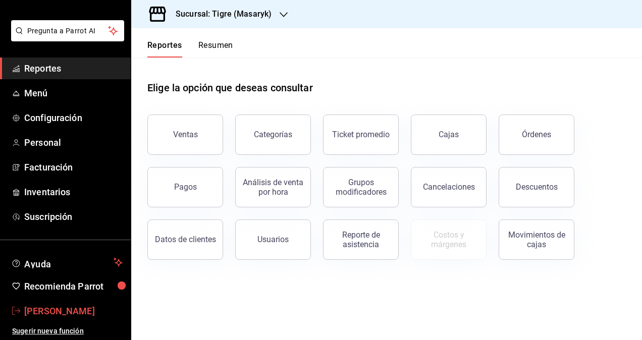
click at [57, 308] on span "Victor Isidoro" at bounding box center [73, 311] width 98 height 14
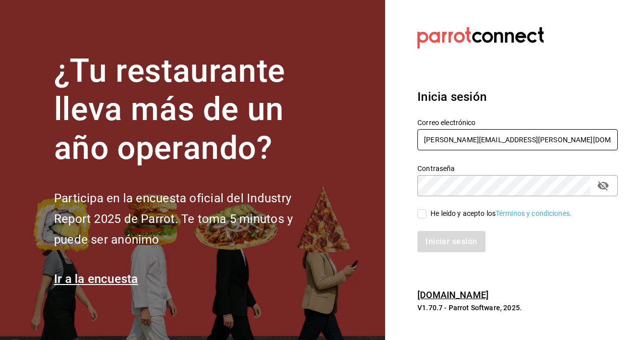
drag, startPoint x: 540, startPoint y: 136, endPoint x: 302, endPoint y: 133, distance: 238.1
click at [302, 133] on div "¿Tu restaurante lleva más de un año operando? Participa en la encuesta oficial …" at bounding box center [321, 170] width 642 height 340
type input "eduardo.robles@grupocosteno.com"
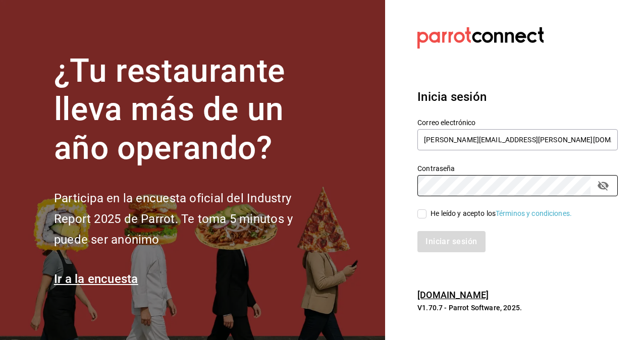
click at [376, 185] on div "¿Tu restaurante lleva más de un año operando? Participa en la encuesta oficial …" at bounding box center [321, 170] width 642 height 340
click at [412, 227] on div "Iniciar sesión" at bounding box center [511, 235] width 212 height 33
click at [426, 218] on input "He leído y acepto los Términos y condiciones." at bounding box center [421, 213] width 9 height 9
checkbox input "true"
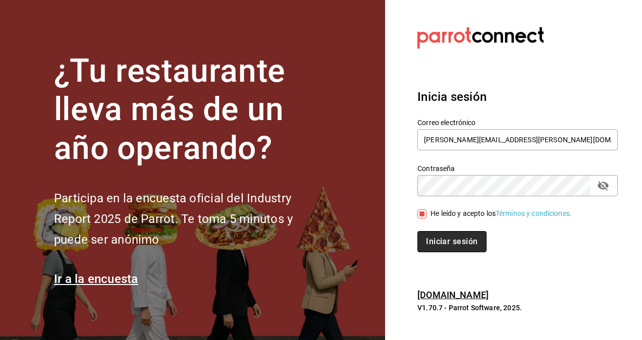
click at [433, 241] on button "Iniciar sesión" at bounding box center [451, 241] width 69 height 21
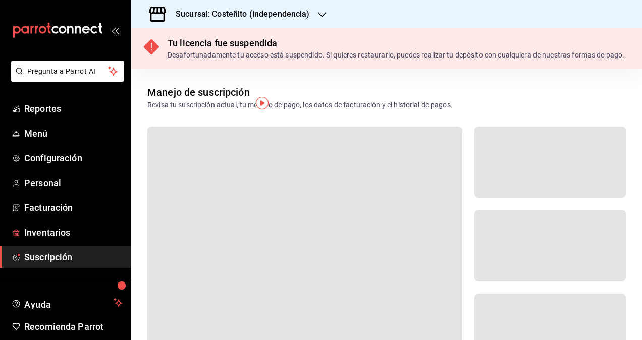
scroll to position [40, 0]
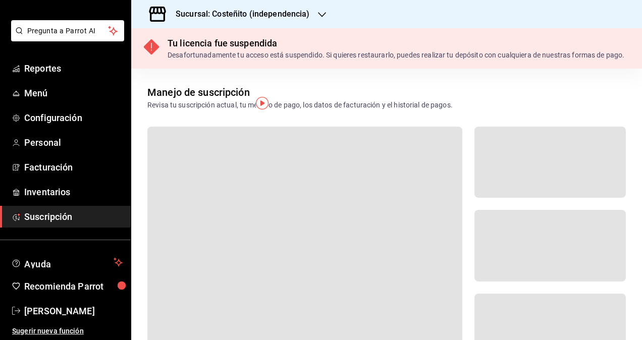
click at [494, 108] on div "Manejo de suscripción Revisa tu suscripción actual, tu método de pago, los dato…" at bounding box center [386, 90] width 511 height 42
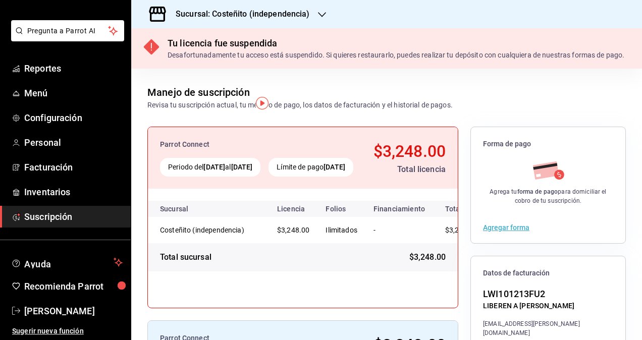
click at [323, 15] on icon "button" at bounding box center [322, 15] width 8 height 8
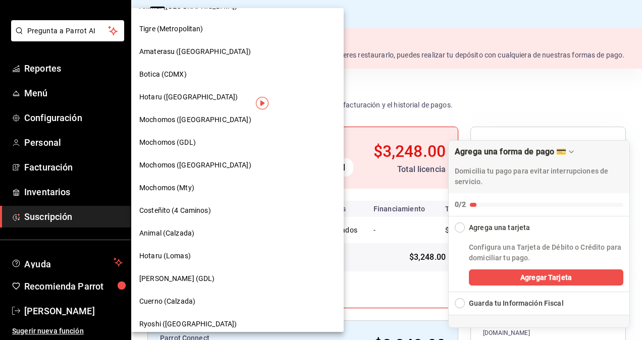
scroll to position [494, 0]
click at [150, 280] on span "[PERSON_NAME] (GDL)" at bounding box center [177, 278] width 76 height 11
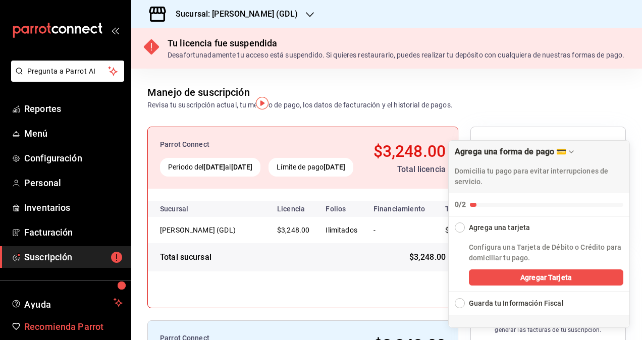
scroll to position [40, 0]
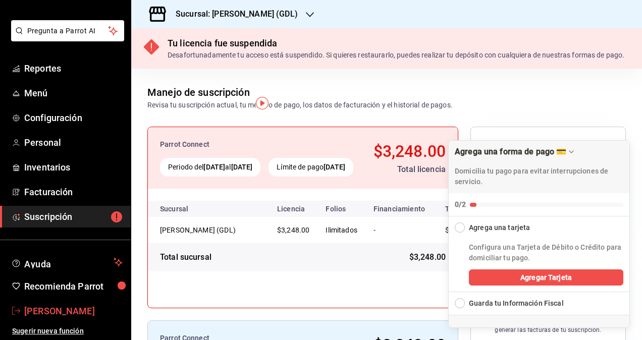
click at [48, 313] on span "[PERSON_NAME]" at bounding box center [73, 311] width 98 height 14
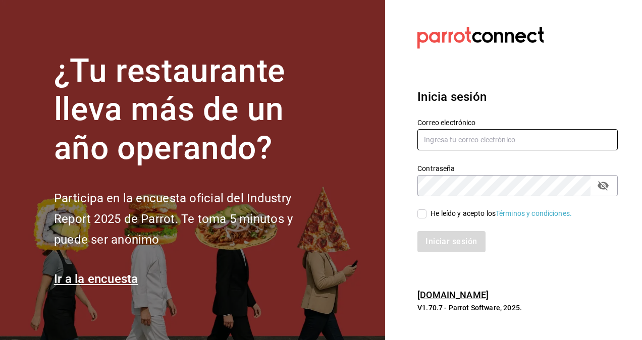
type input "[PERSON_NAME][EMAIL_ADDRESS][PERSON_NAME][DOMAIN_NAME]"
